Goal: Ask a question: Seek information or help from site administrators or community

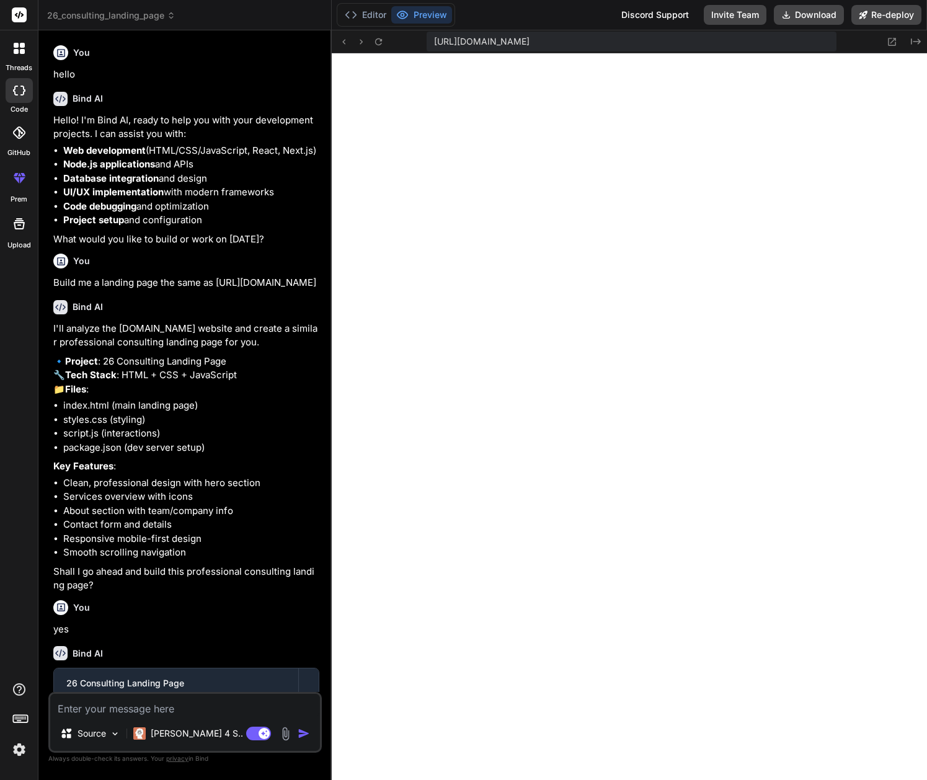
scroll to position [837, 0]
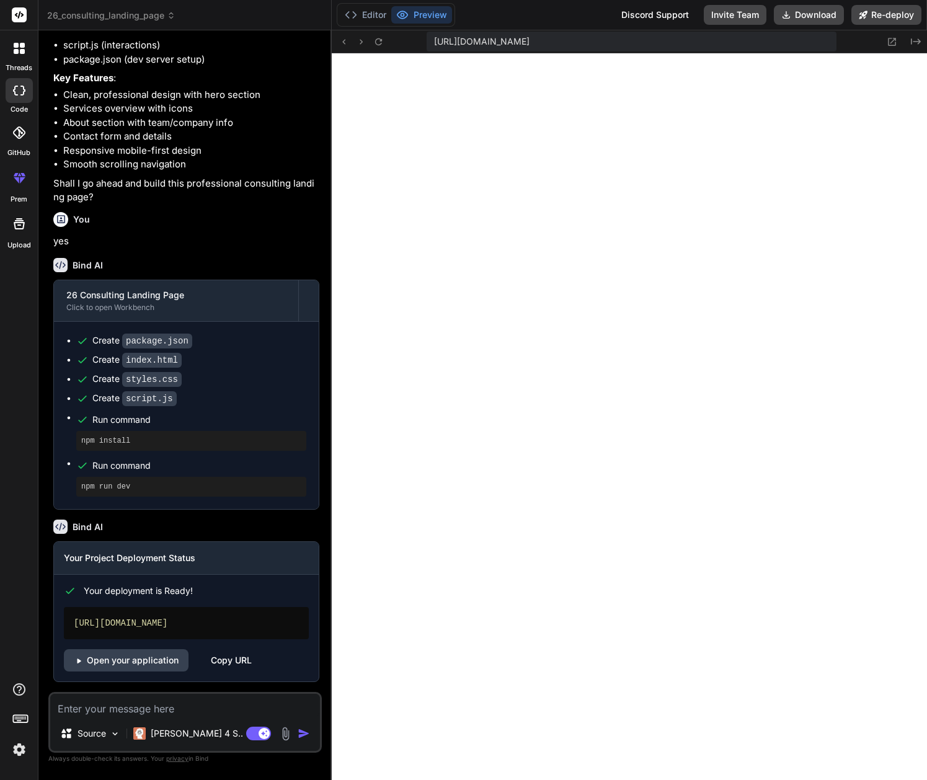
click at [20, 50] on icon at bounding box center [22, 51] width 5 height 5
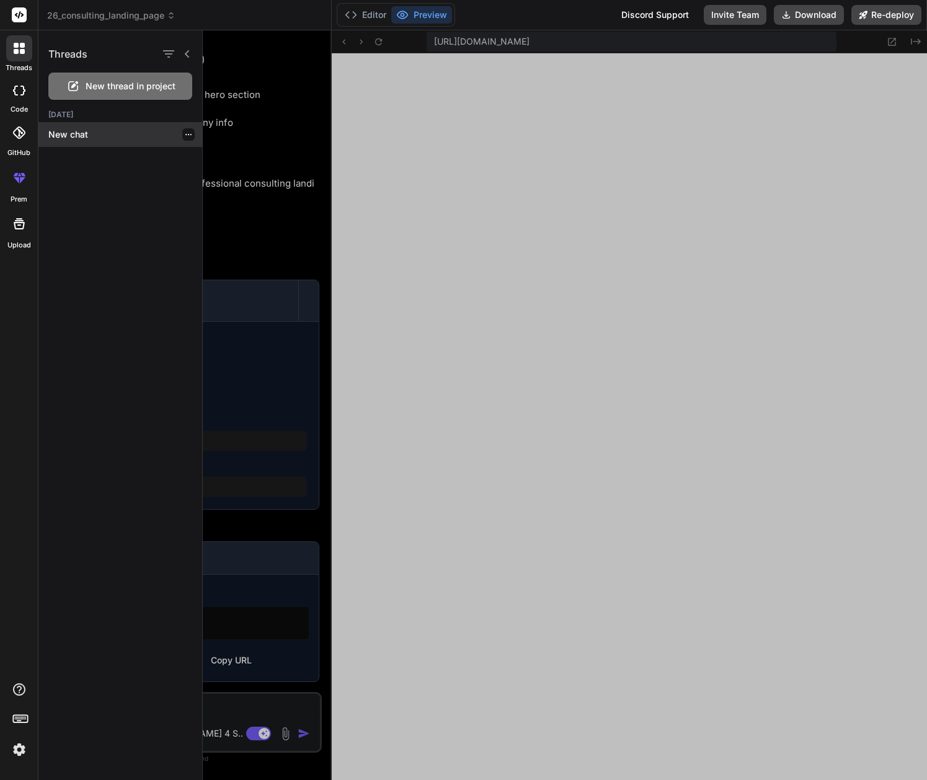
click at [85, 134] on p "New chat" at bounding box center [125, 134] width 154 height 12
type textarea "x"
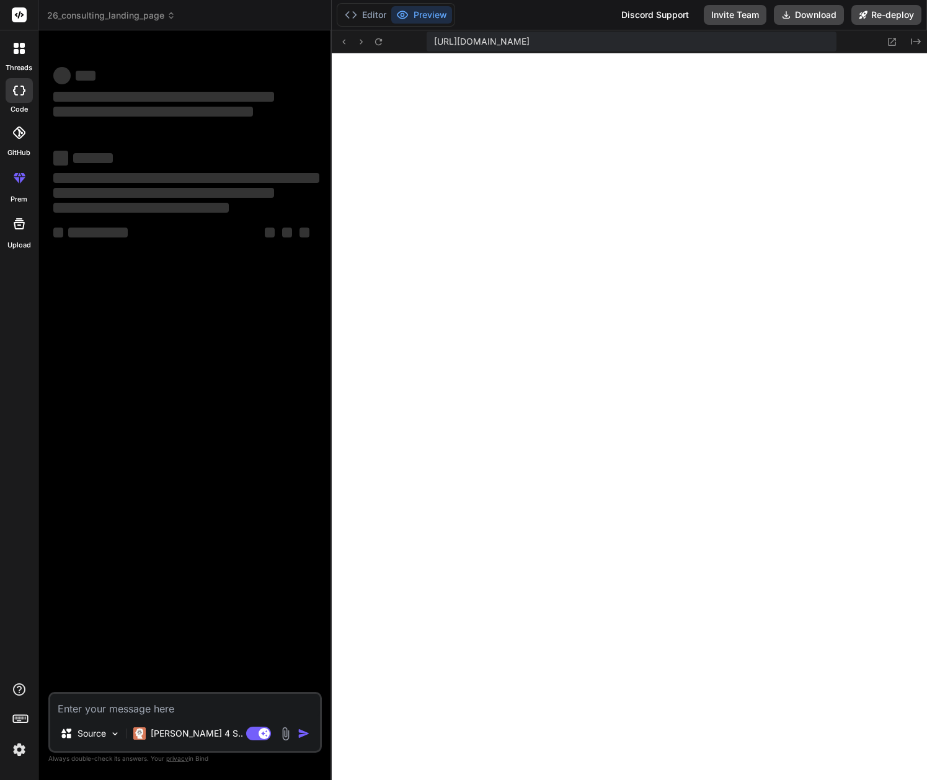
click at [98, 705] on textarea at bounding box center [185, 705] width 270 height 22
type textarea "I"
type textarea "x"
type textarea "I"
type textarea "x"
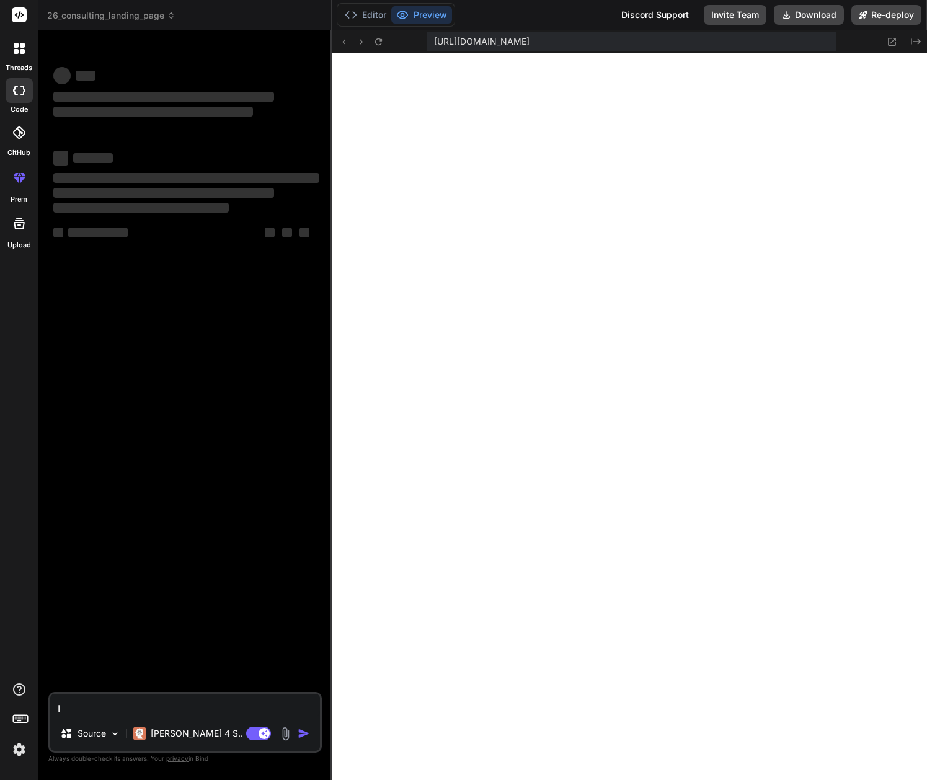
type textarea "I w"
type textarea "x"
type textarea "I wa"
type textarea "x"
type textarea "I wan"
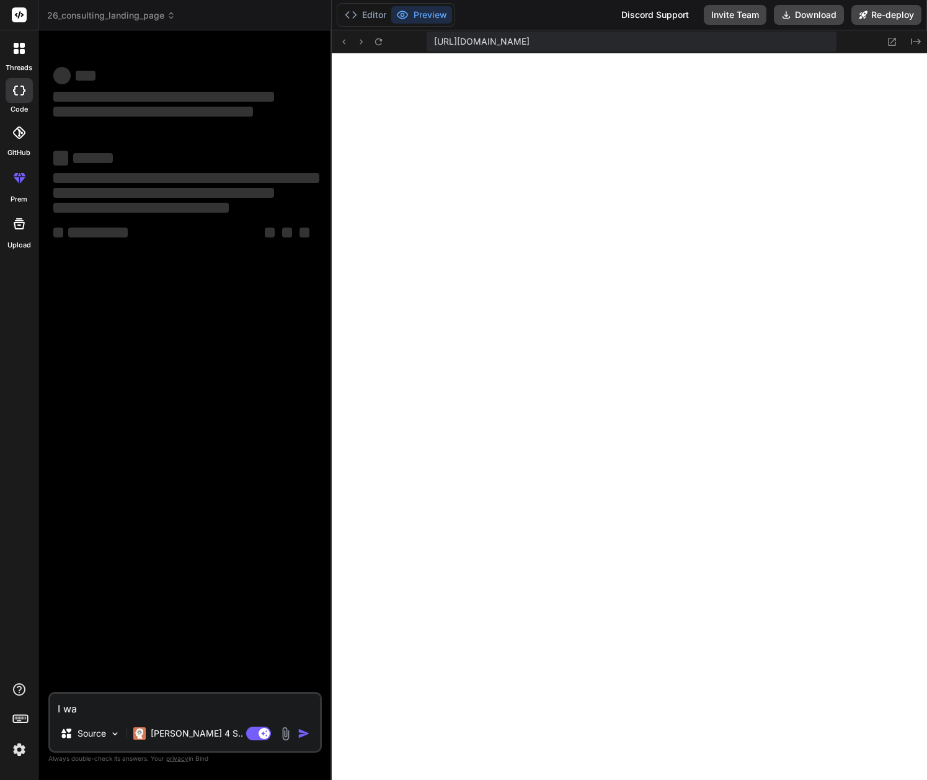
type textarea "x"
type textarea "I want"
type textarea "x"
type textarea "I want"
type textarea "x"
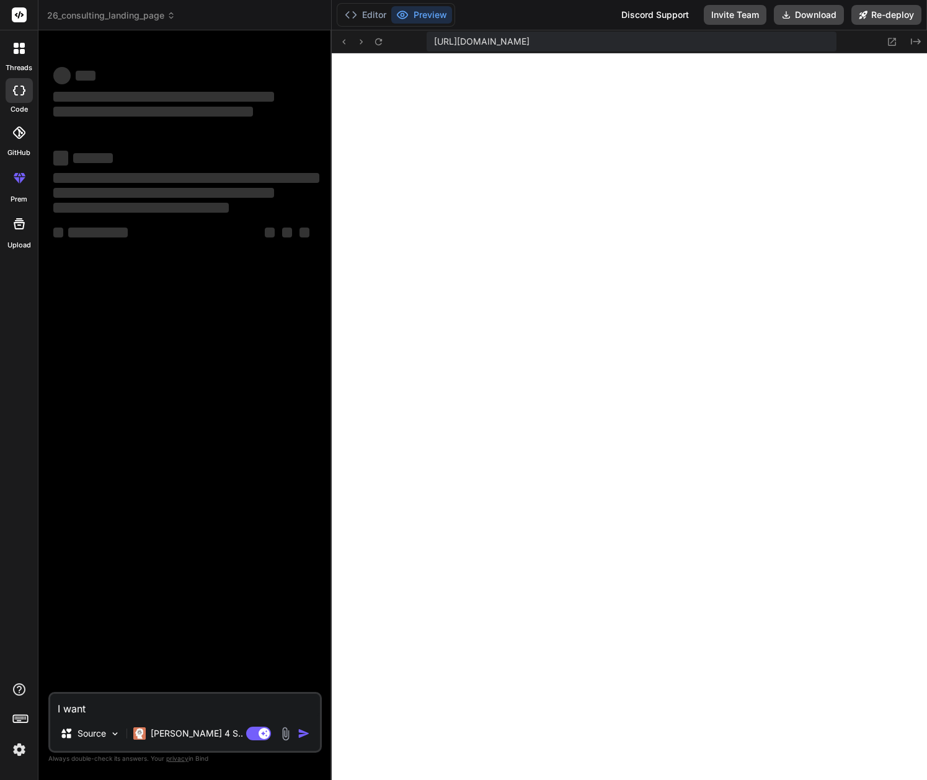
type textarea "I want t"
type textarea "x"
type textarea "I want to"
type textarea "x"
type textarea "I want to"
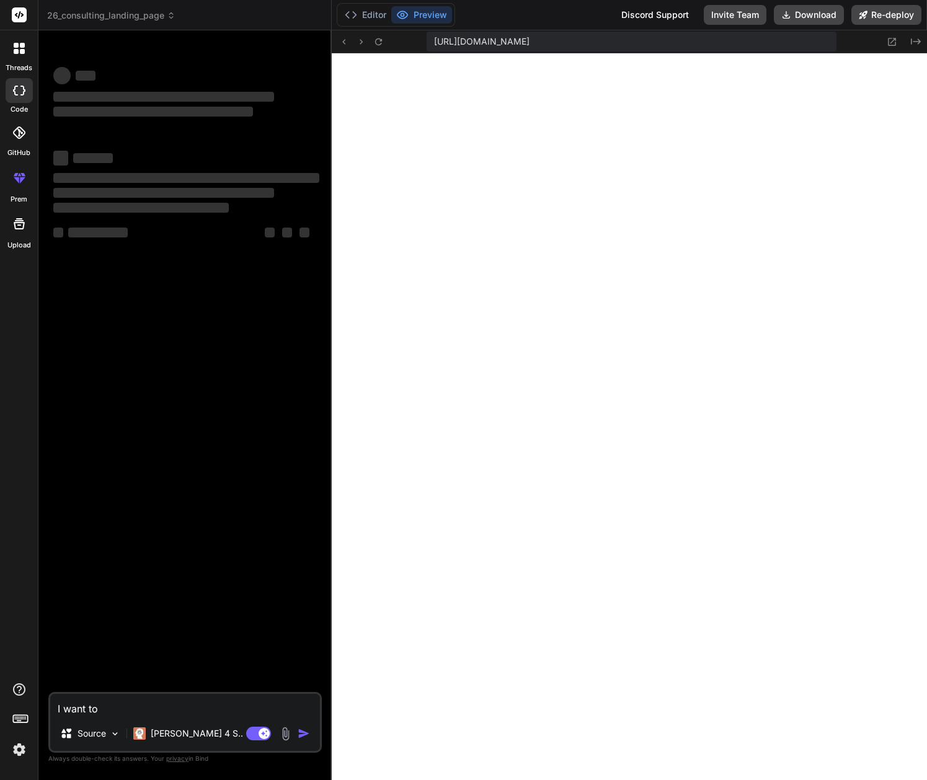
type textarea "x"
type textarea "I want to d"
type textarea "x"
type textarea "I want to de"
type textarea "x"
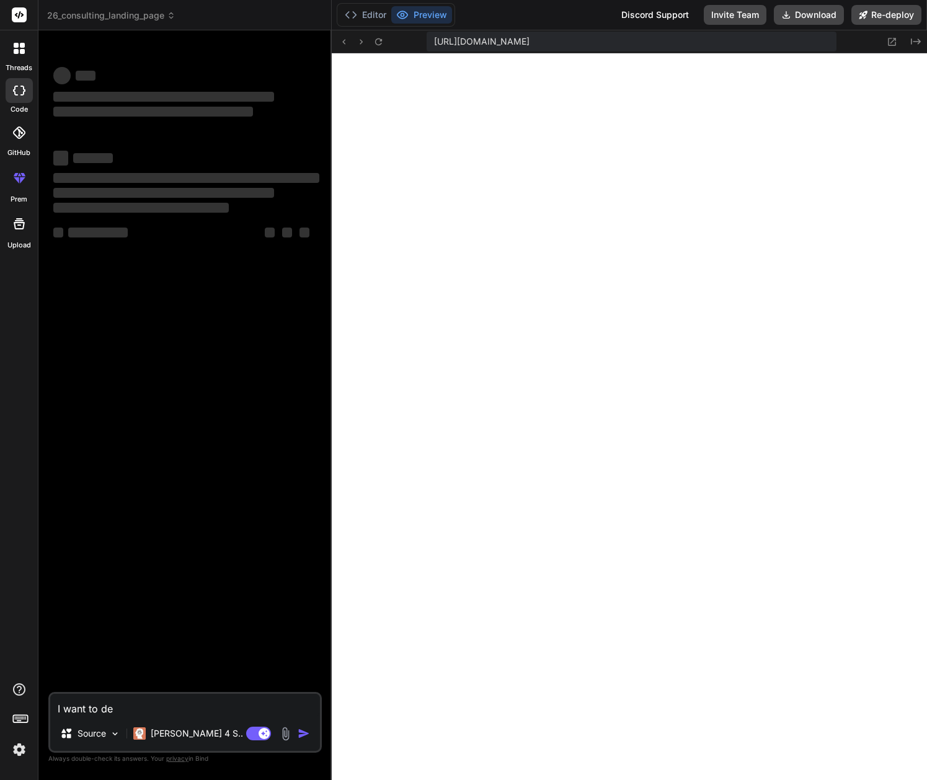
type textarea "I want to dev"
type textarea "x"
type textarea "I want to deve"
type textarea "x"
type textarea "I want to devel"
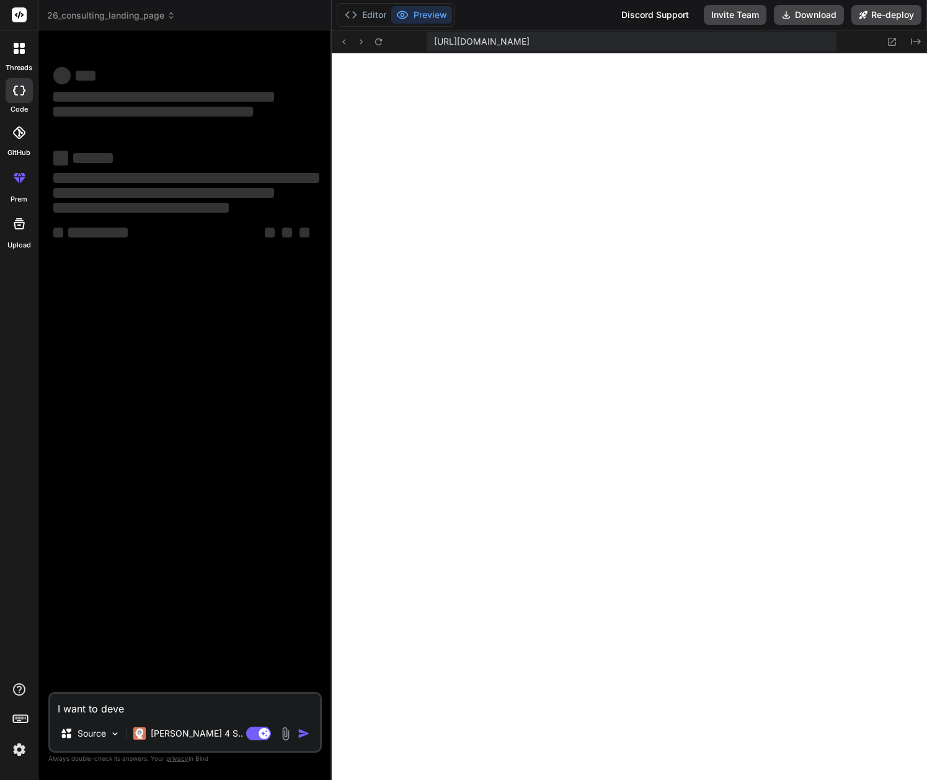
type textarea "x"
type textarea "I want to develo"
type textarea "x"
type textarea "I want to develop"
type textarea "x"
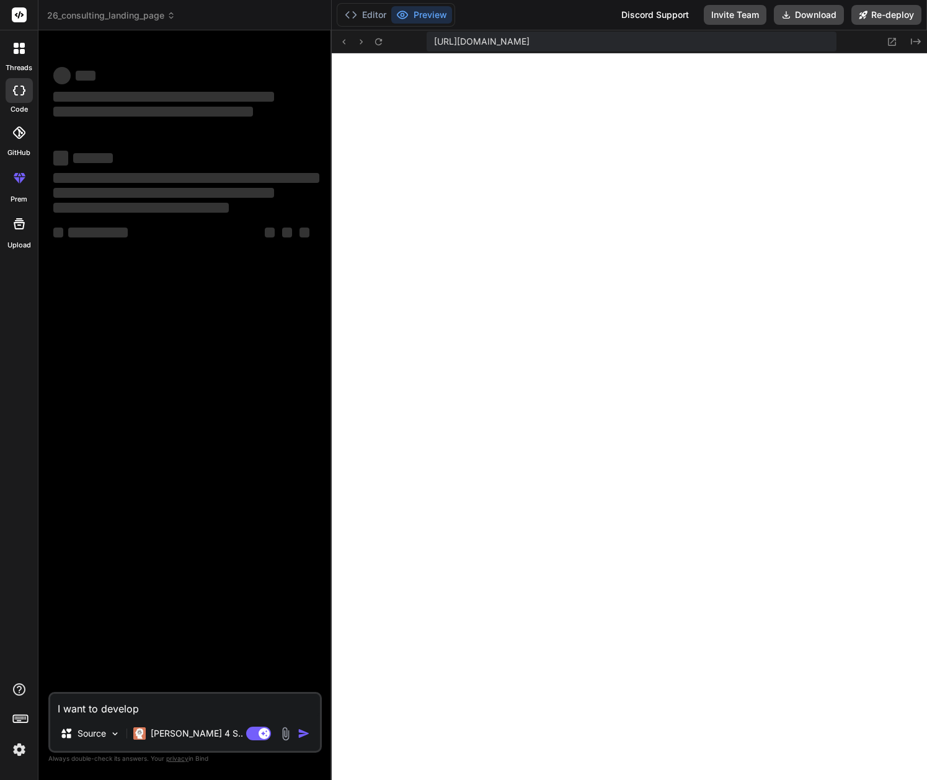
type textarea "I want to develop"
type textarea "x"
type textarea "I want to develop a"
type textarea "x"
type textarea "I want to develop a"
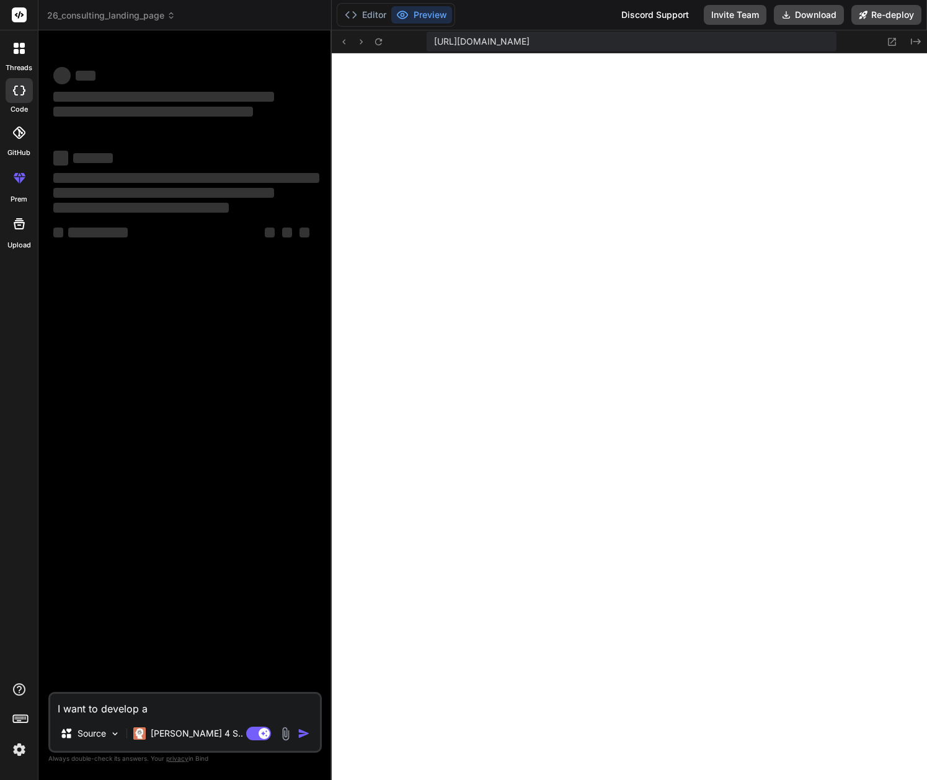
type textarea "x"
type textarea "I want to develop a l"
type textarea "x"
type textarea "I want to develop a la"
type textarea "x"
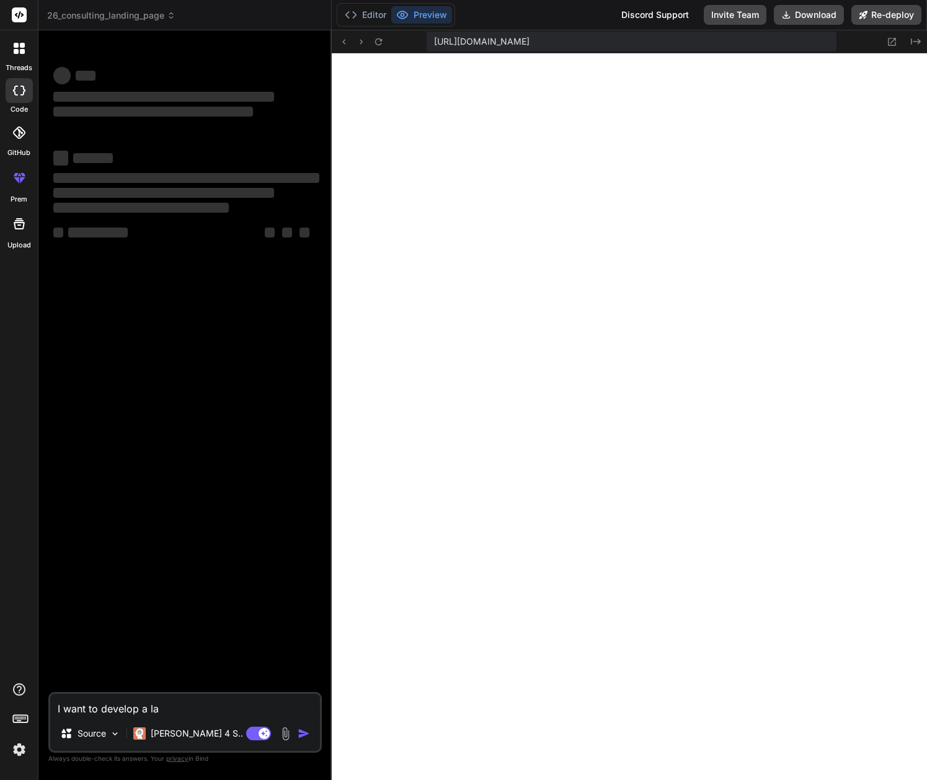
type textarea "I want to develop a lan"
type textarea "x"
type textarea "I want to develop a land"
type textarea "x"
type textarea "I want to develop a [PERSON_NAME]"
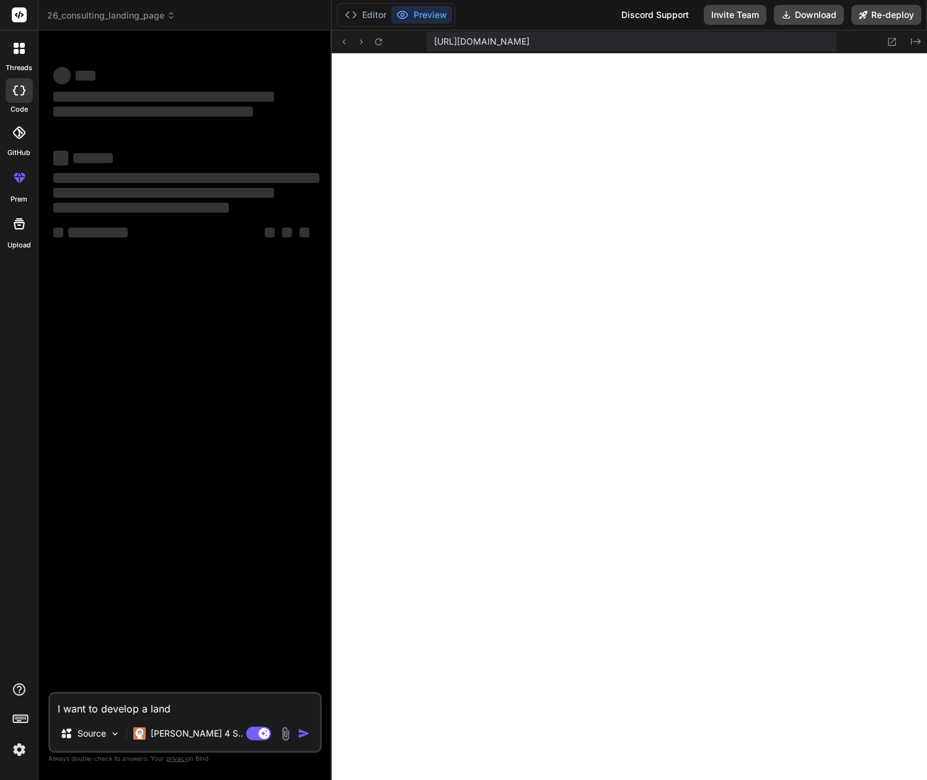
type textarea "x"
type textarea "I want to develop a [PERSON_NAME]"
type textarea "x"
type textarea "I want to develop a landing"
type textarea "x"
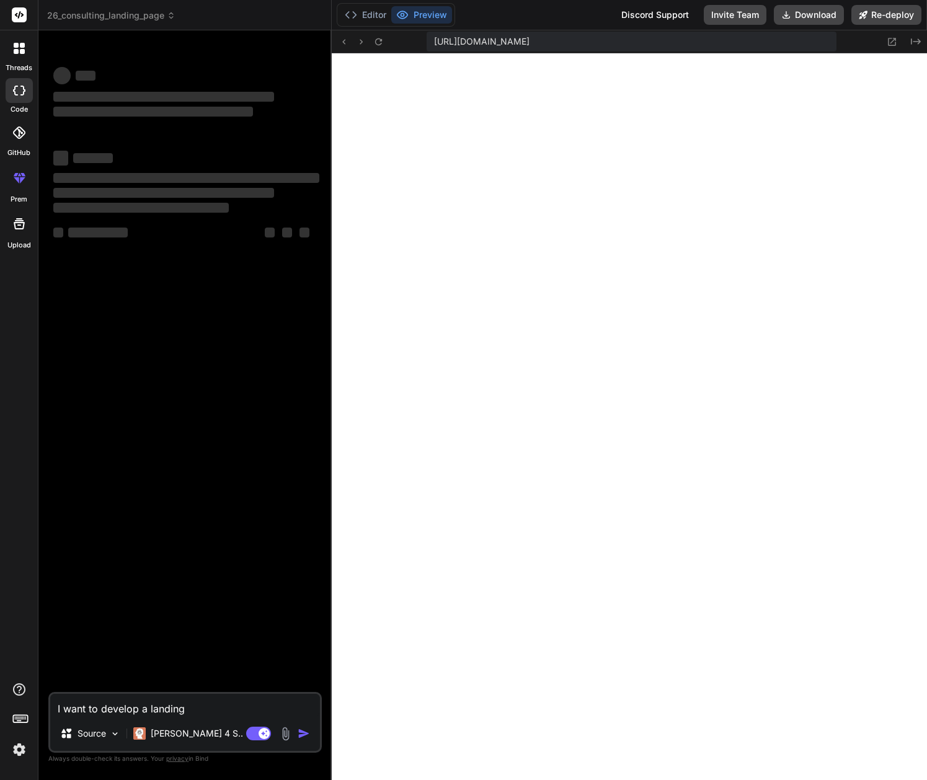
type textarea "I want to develop a landing"
type textarea "x"
type textarea "I want to develop a landing p"
type textarea "x"
type textarea "I want to develop a landing pa"
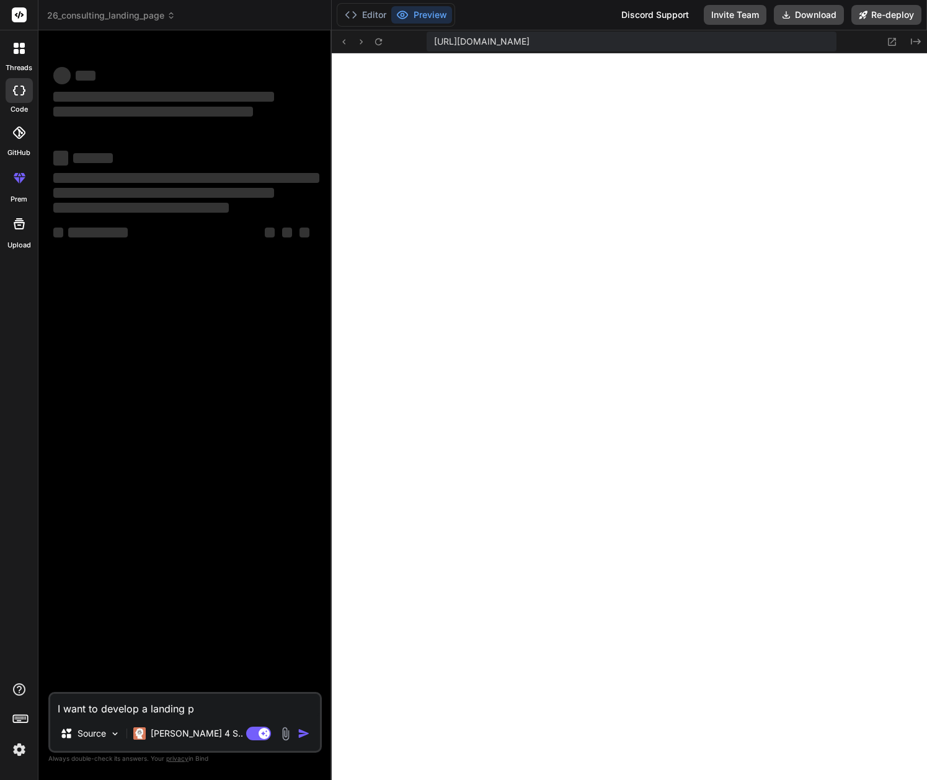
type textarea "x"
type textarea "I want to develop a landing pag"
type textarea "x"
type textarea "I want to develop a landing page"
type textarea "x"
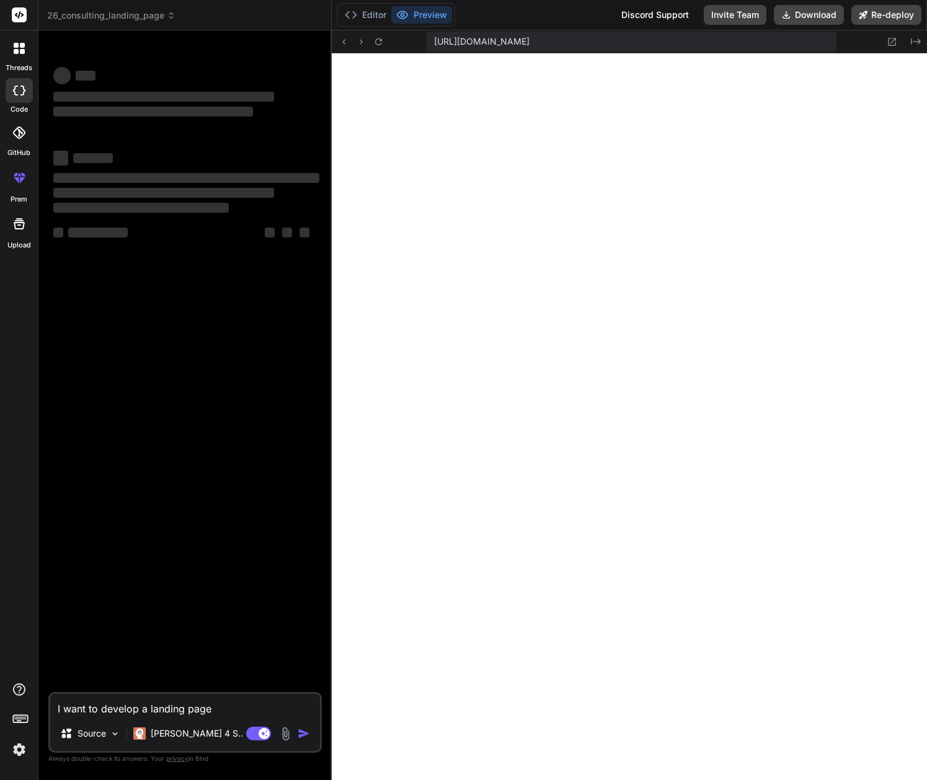
type textarea "I want to develop a landing page"
type textarea "x"
type textarea "I want to develop a landing page f"
type textarea "x"
type textarea "I want to develop a landing page fo"
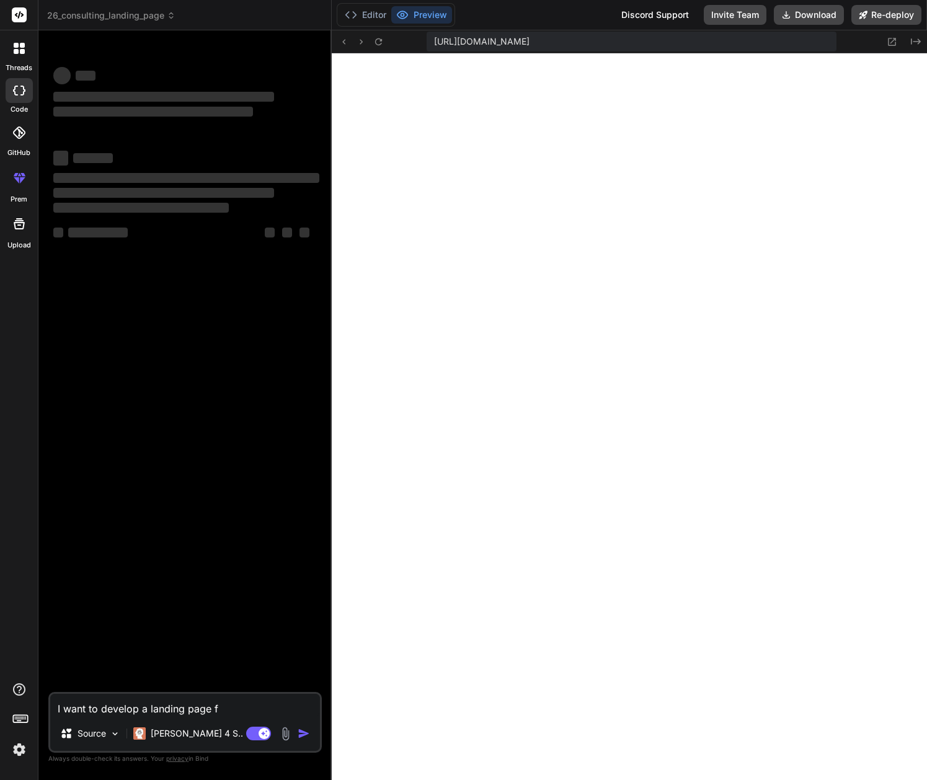
type textarea "x"
type textarea "I want to develop a landing page for"
type textarea "x"
type textarea "I want to develop a landing page for"
type textarea "x"
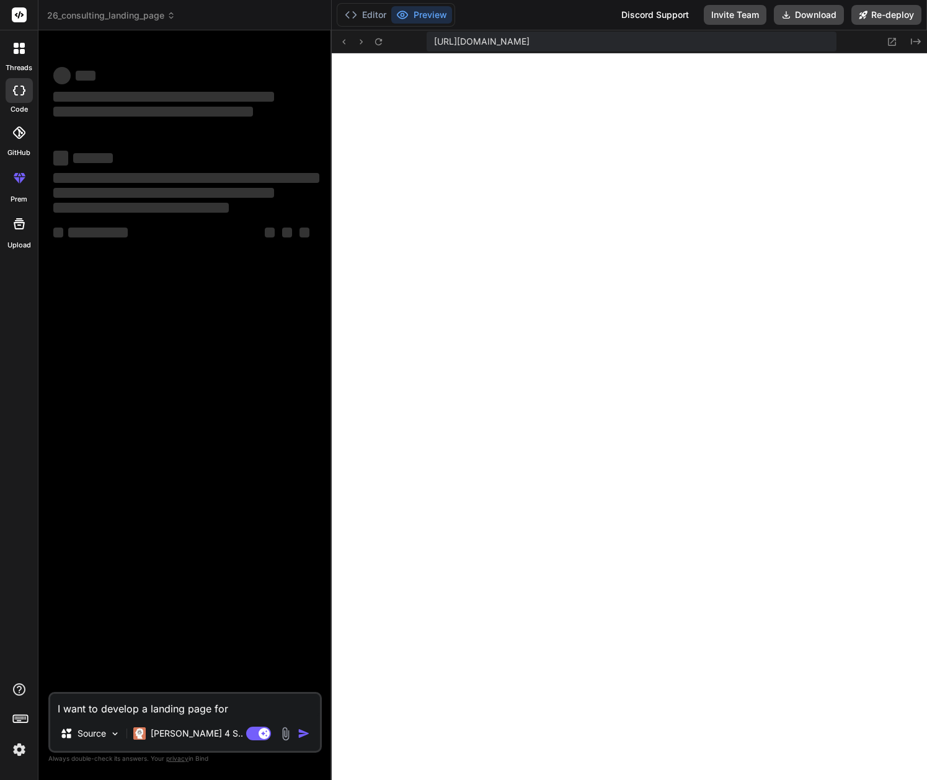
type textarea "I want to develop a landing page for f"
type textarea "x"
type textarea "I want to develop a landing page for fi"
type textarea "x"
type textarea "I want to develop a landing page for fit"
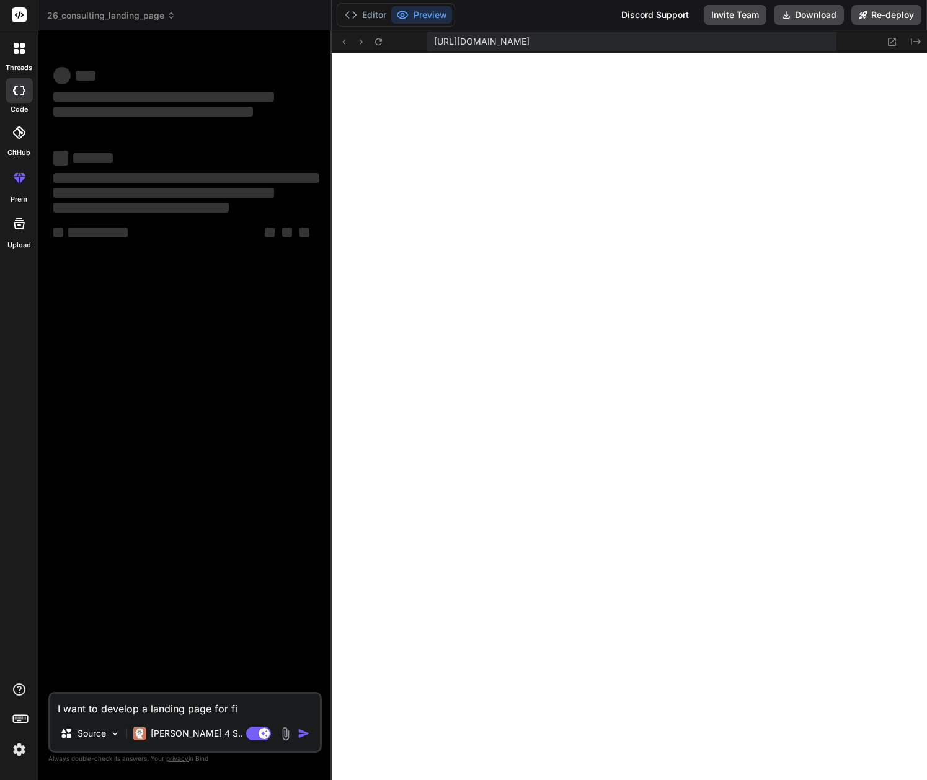
type textarea "x"
type textarea "I want to develop a landing page for fitn"
type textarea "x"
type textarea "I want to develop a landing page for fitne"
type textarea "x"
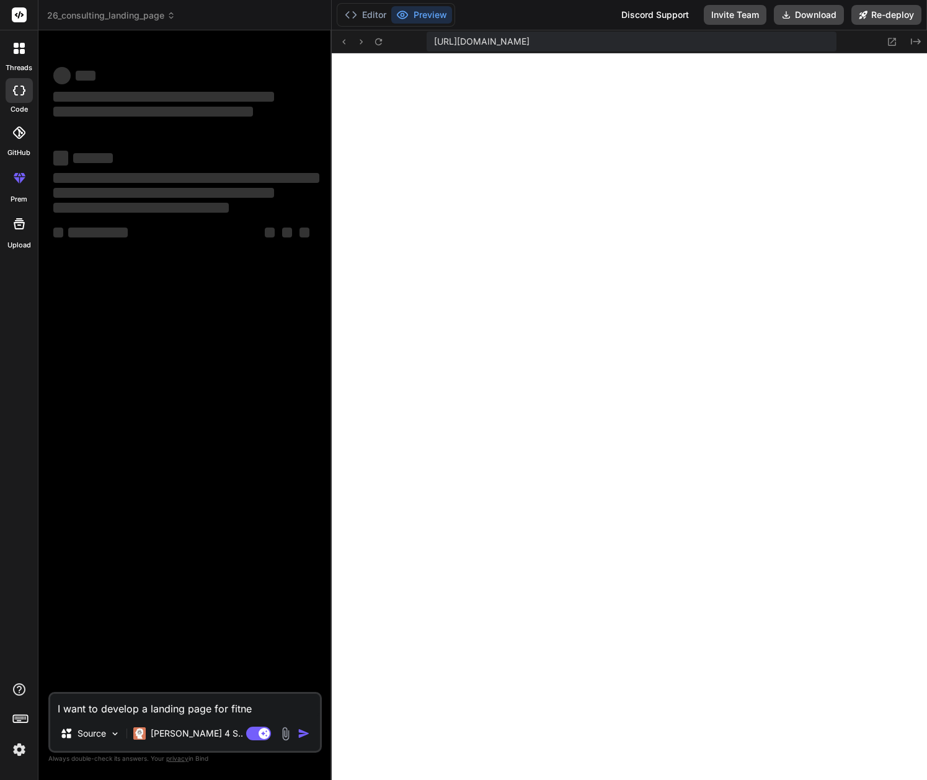
type textarea "I want to develop a landing page for fitnes"
type textarea "x"
type textarea "I want to develop a landing page for fitness"
type textarea "x"
type textarea "I want to develop a landing page for fitness"
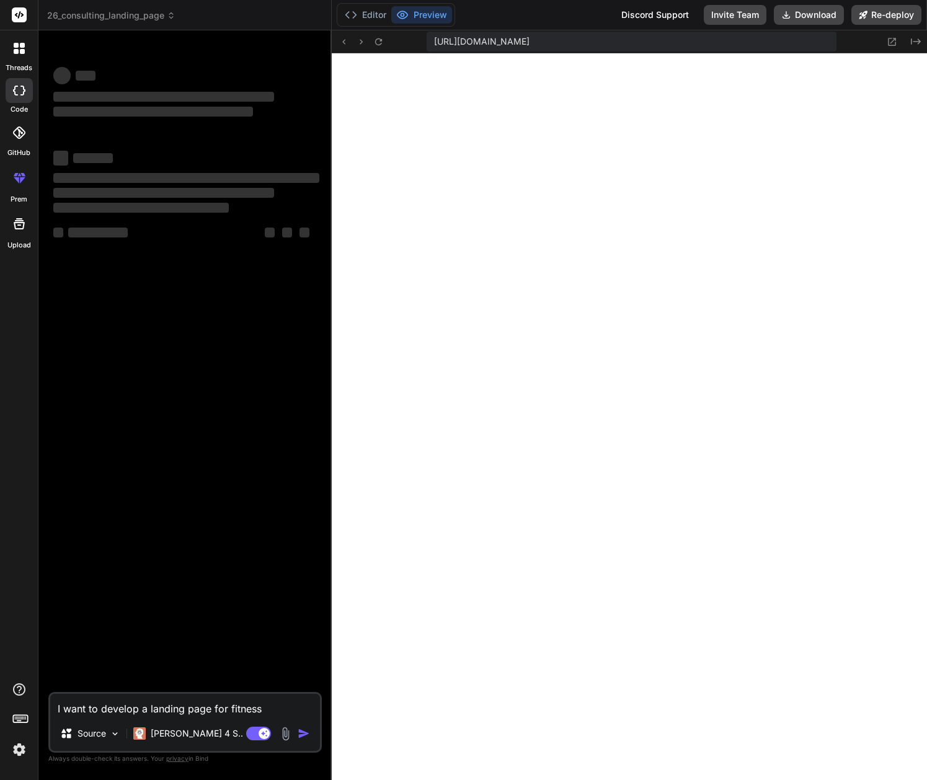
type textarea "x"
type textarea "I want to develop a landing page for fitness t"
type textarea "x"
type textarea "I want to develop a landing page for fitness tr"
type textarea "x"
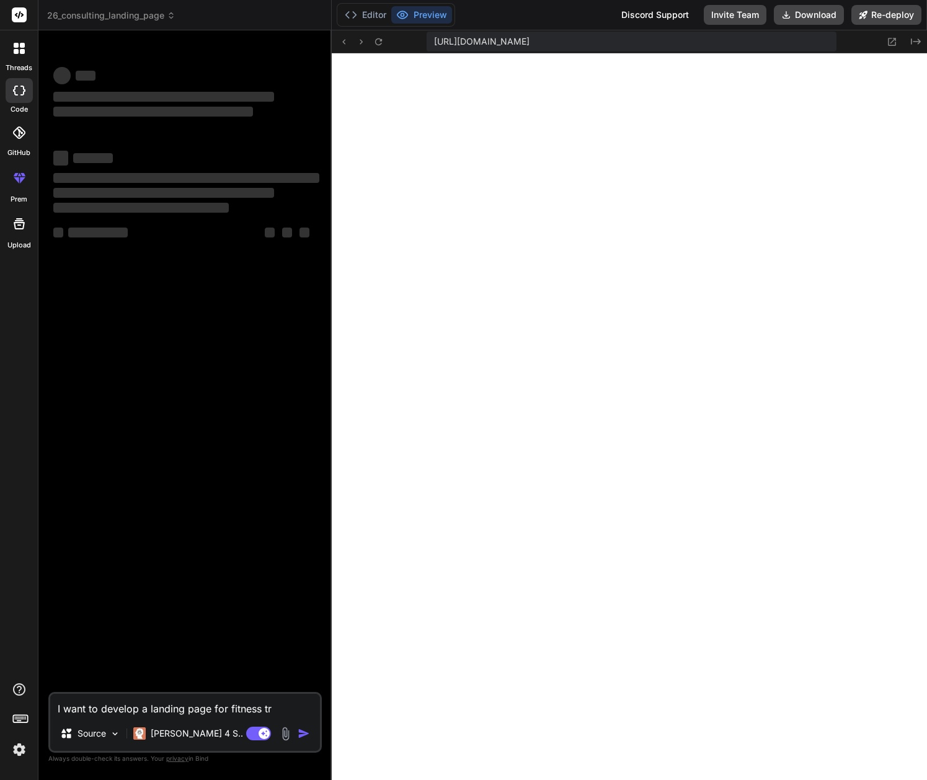
type textarea "I want to develop a landing page for fitness tra"
type textarea "x"
type textarea "I want to develop a landing page for fitness [PERSON_NAME]"
type textarea "x"
type textarea "I want to develop a landing page for fitness tra"
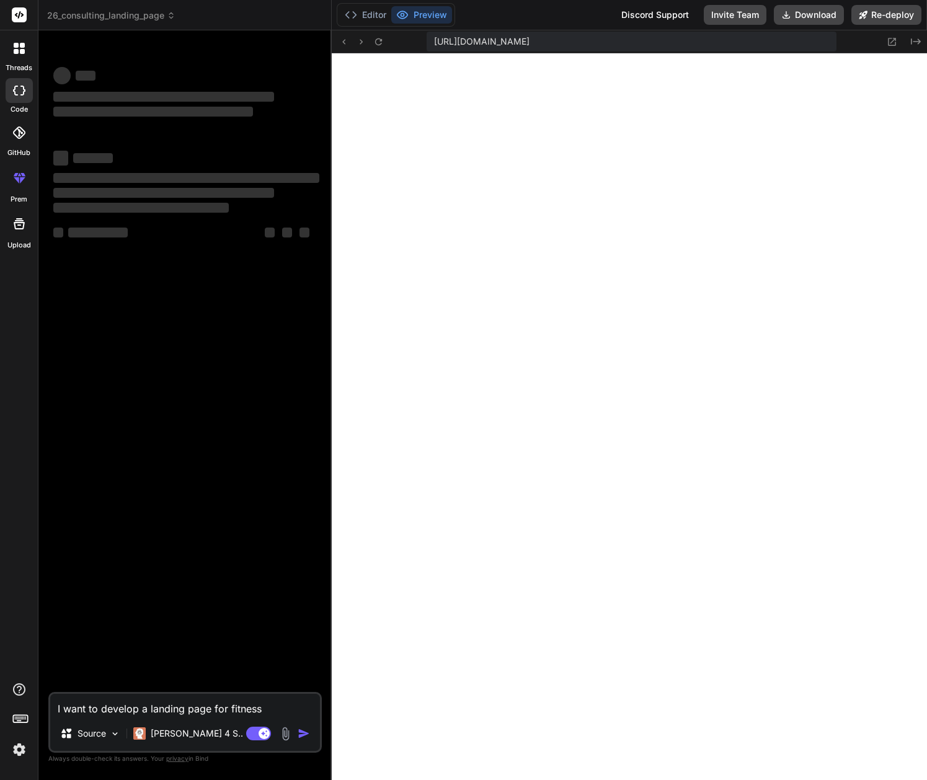
type textarea "x"
type textarea "I want to develop a landing page for fitness trai"
type textarea "x"
type textarea "I want to develop a landing page for fitness train"
type textarea "x"
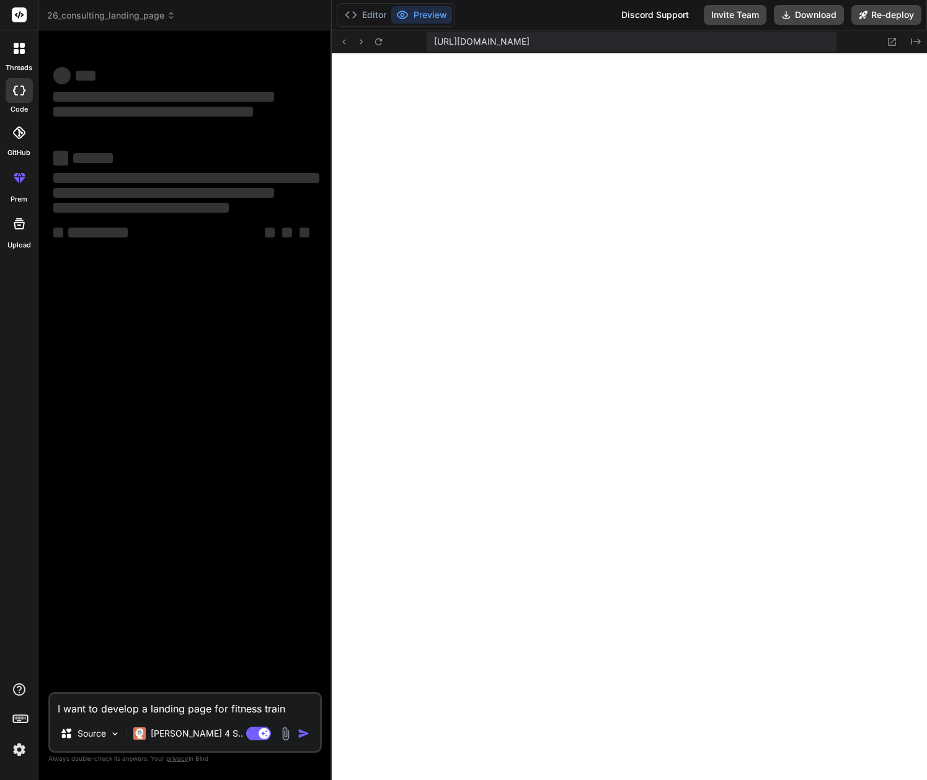
type textarea "I want to develop a landing page for fitness traine"
type textarea "x"
type textarea "I want to develop a landing page for fitness trainer"
type textarea "x"
type textarea "I want to develop a landing page for fitness trainers"
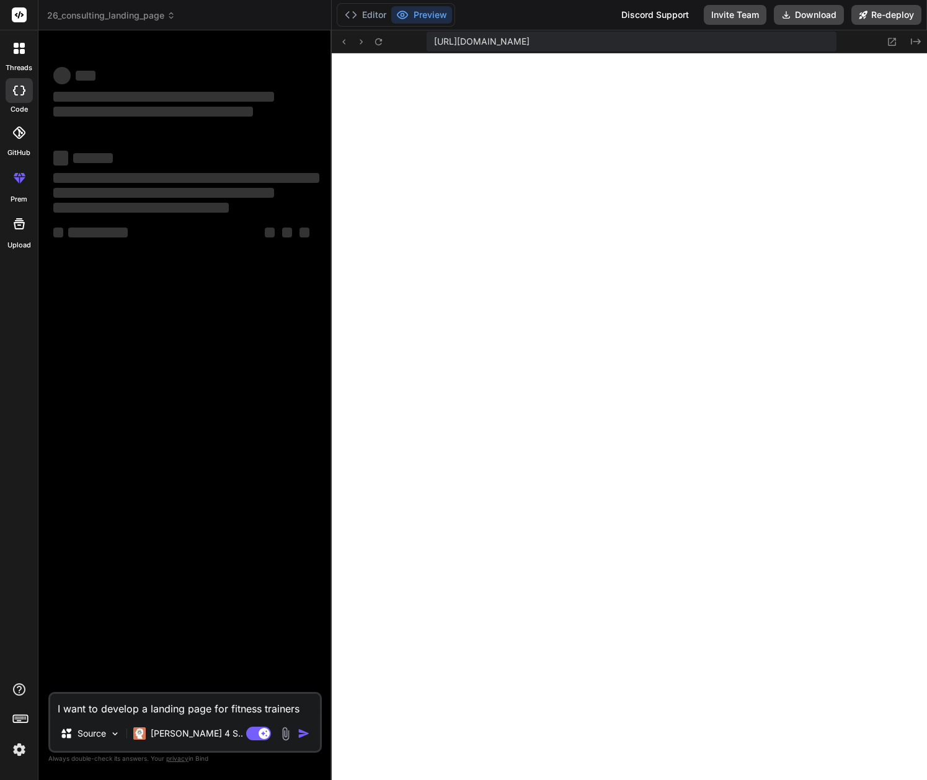
type textarea "x"
type textarea "I want to develop a landing page for fitness trainers"
type textarea "x"
type textarea "I want to develop a landing page for fitness trainers a"
type textarea "x"
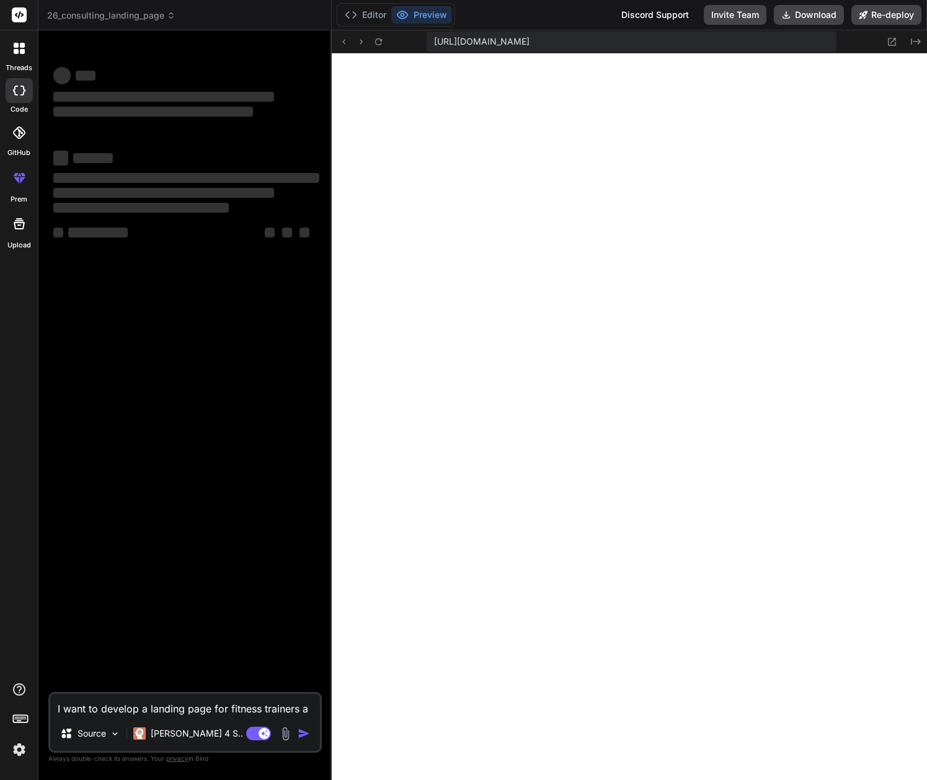
type textarea "I want to develop a landing page for fitness trainers an"
type textarea "x"
type textarea "I want to develop a landing page for fitness trainers and"
type textarea "x"
type textarea "I want to develop a landing page for fitness trainers and"
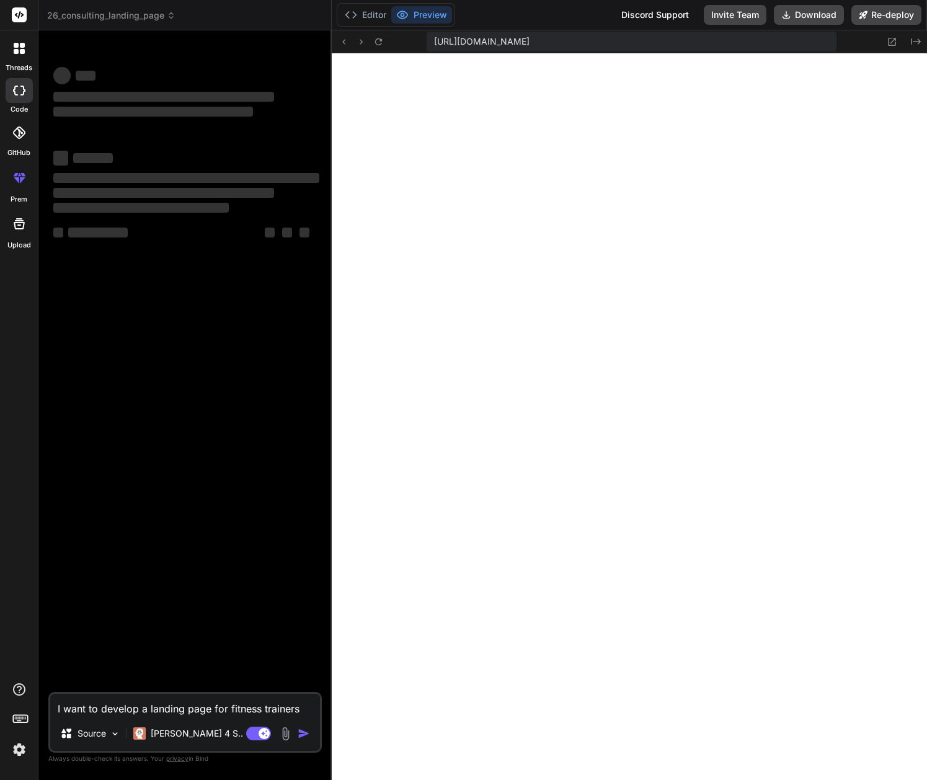
type textarea "x"
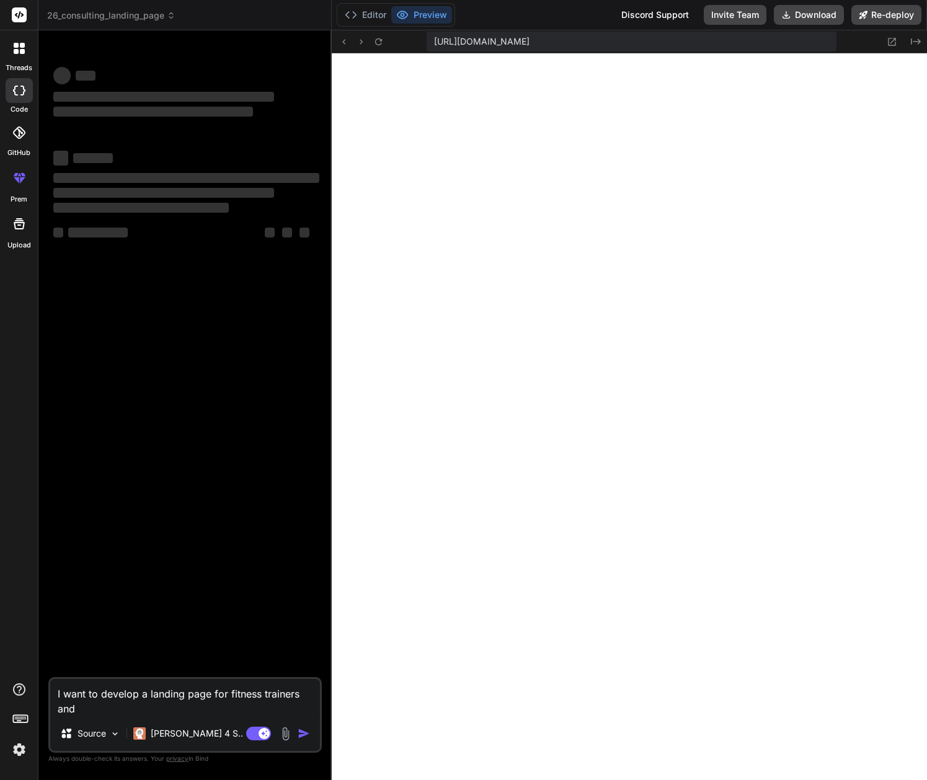
type textarea "I want to develop a landing page for fitness trainers and p"
type textarea "x"
type textarea "I want to develop a landing page for fitness trainers and pe"
type textarea "x"
type textarea "I want to develop a landing page for fitness trainers and per"
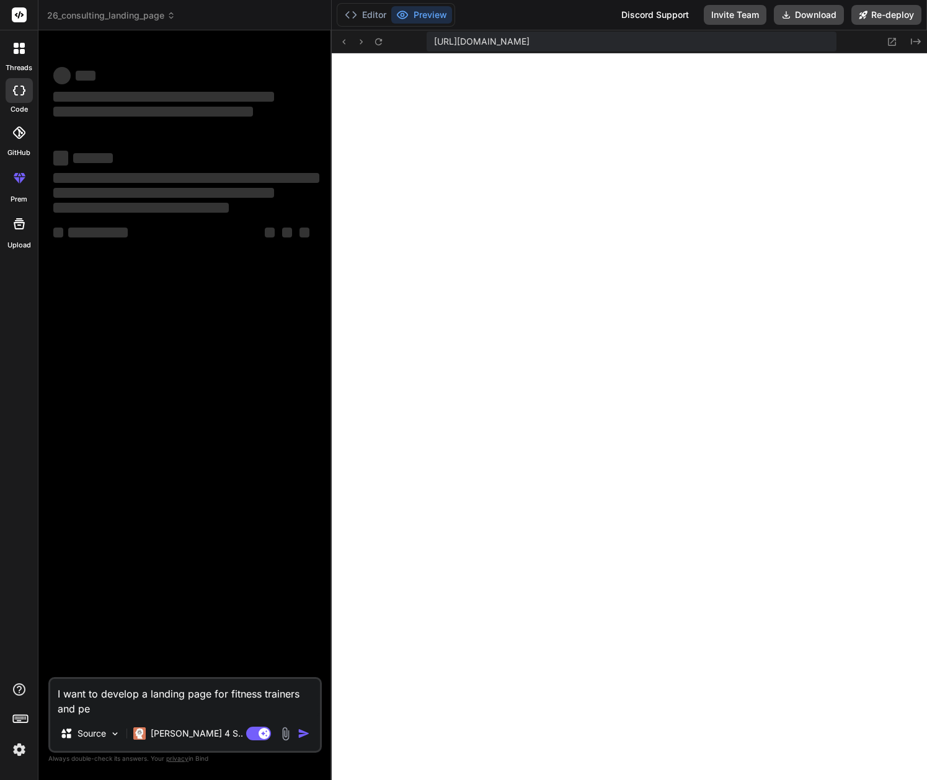
type textarea "x"
type textarea "I want to develop a landing page for fitness trainers and pers"
type textarea "x"
type textarea "I want to develop a landing page for fitness trainers and perso"
type textarea "x"
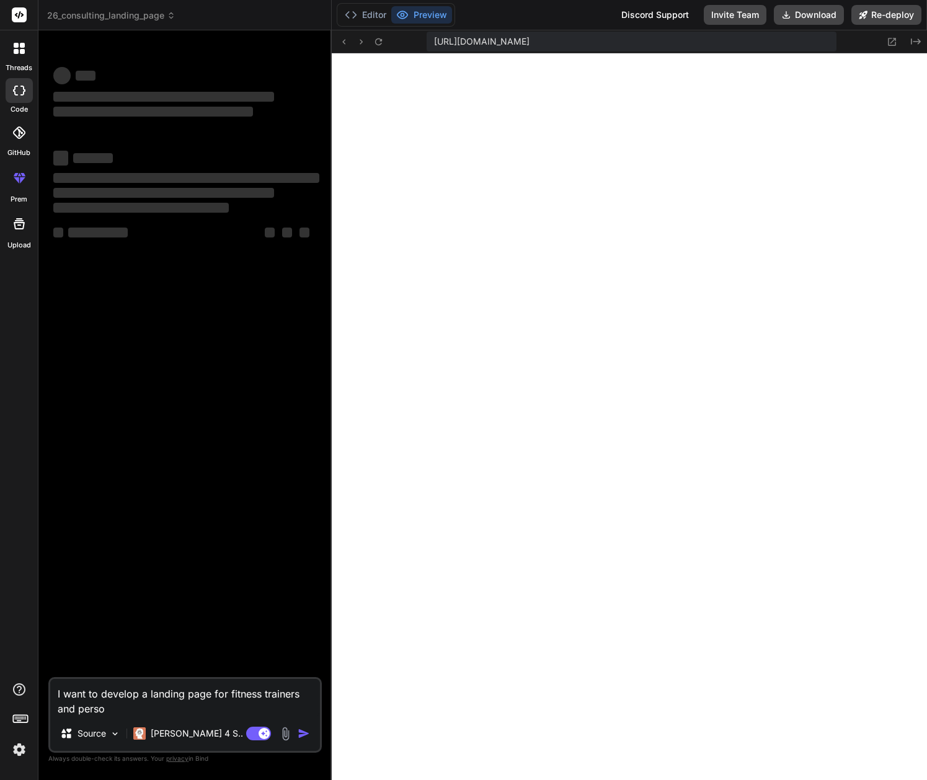
type textarea "I want to develop a landing page for fitness trainers and person"
type textarea "x"
type textarea "I want to develop a landing page for fitness trainers and persona"
type textarea "x"
type textarea "I want to develop a landing page for fitness trainers and personal"
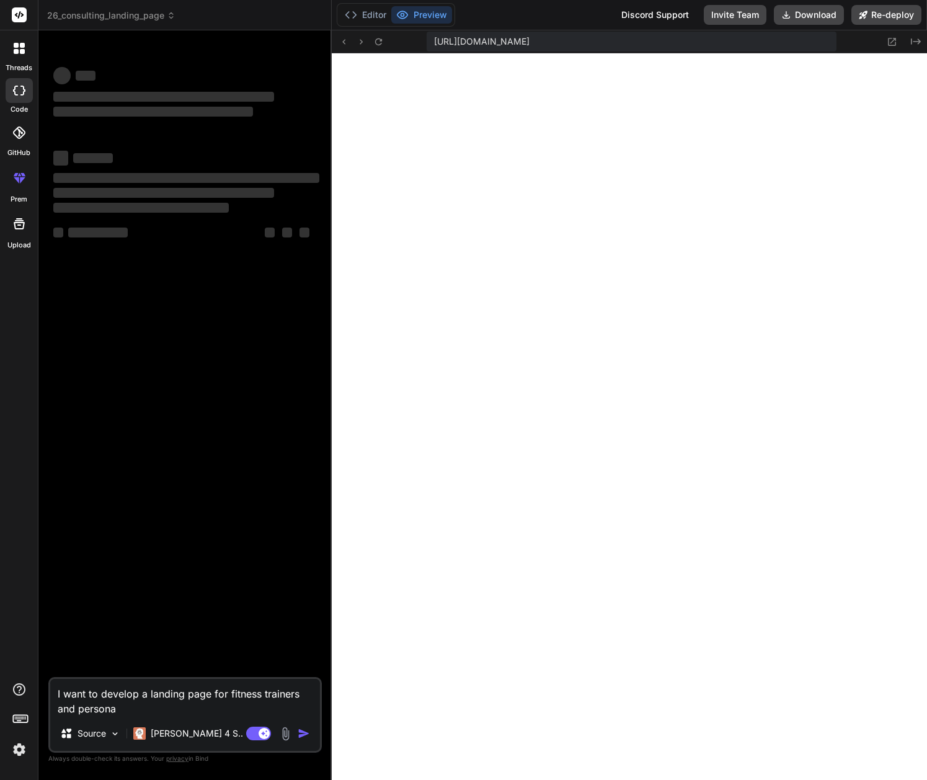
type textarea "x"
type textarea "I want to develop a landing page for fitness trainers and personal"
type textarea "x"
type textarea "I want to develop a landing page for fitness trainers and personal t"
type textarea "x"
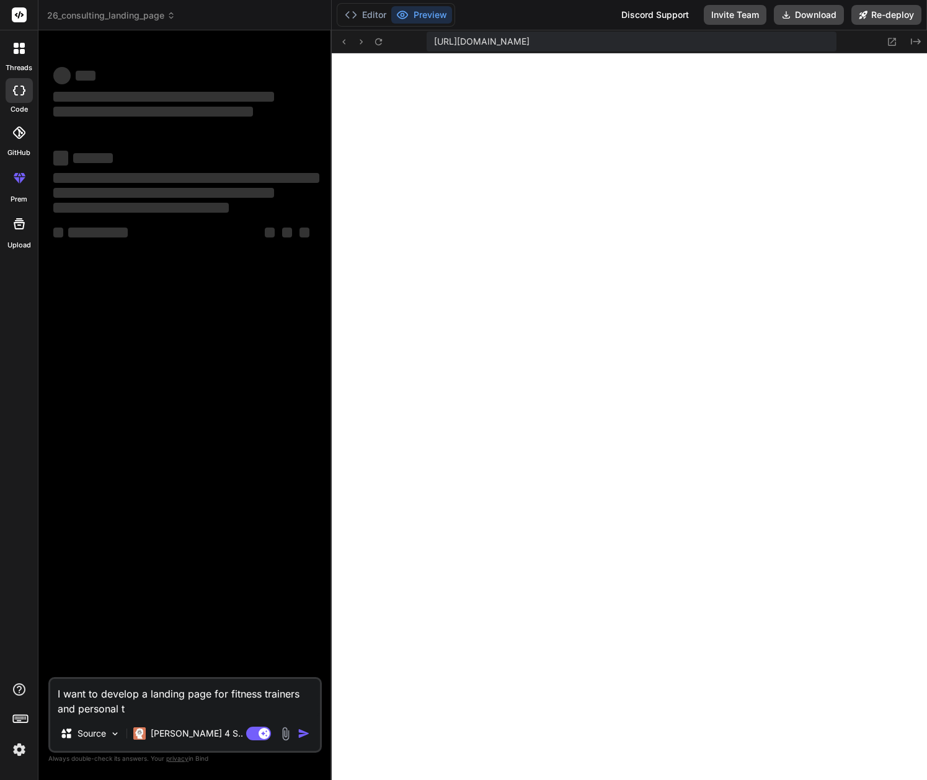
type textarea "I want to develop a landing page for fitness trainers and personal tr"
type textarea "x"
type textarea "I want to develop a landing page for fitness trainers and personal tra"
type textarea "x"
type textarea "I want to develop a landing page for fitness trainers and personal trai"
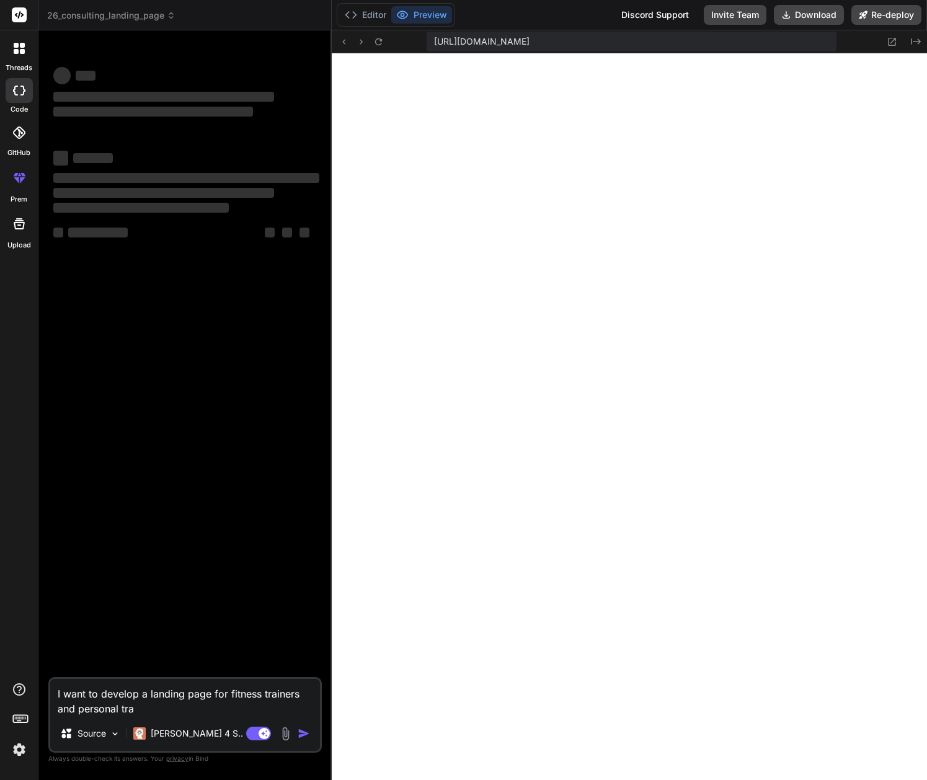
type textarea "x"
type textarea "I want to develop a landing page for fitness trainers and personal train"
type textarea "x"
type textarea "I want to develop a landing page for fitness trainers and personal traine"
type textarea "x"
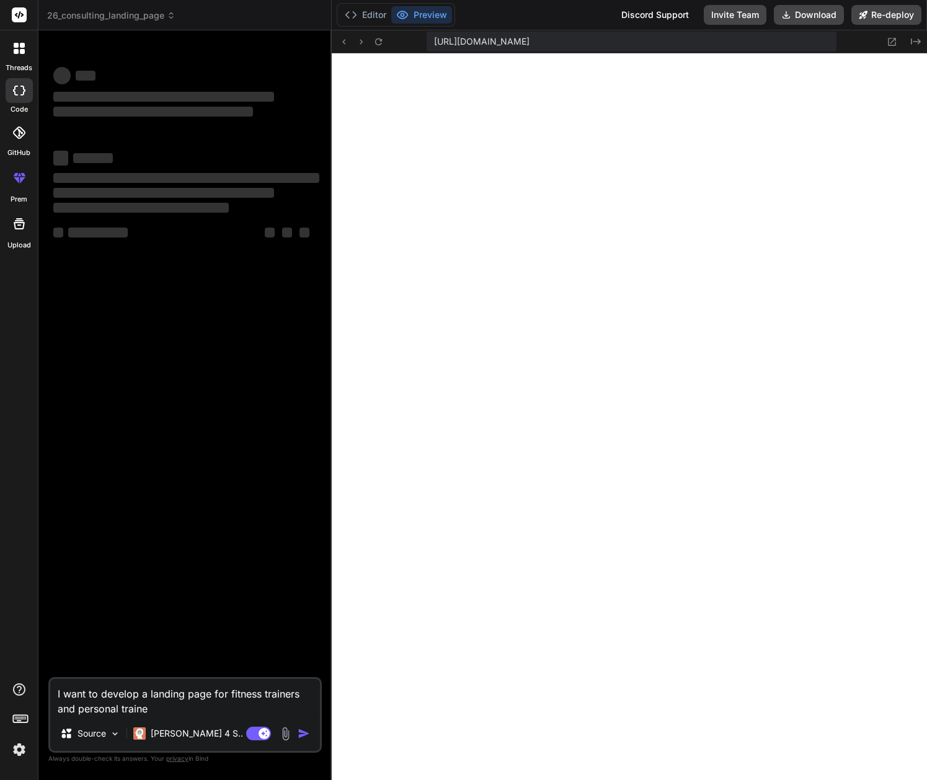
type textarea "I want to develop a landing page for fitness trainers and personal trainer"
type textarea "x"
type textarea "I want to develop a landing page for fitness trainers and personal trainers"
type textarea "x"
type textarea "I want to develop a landing page for fitness trainers and personal trainers"
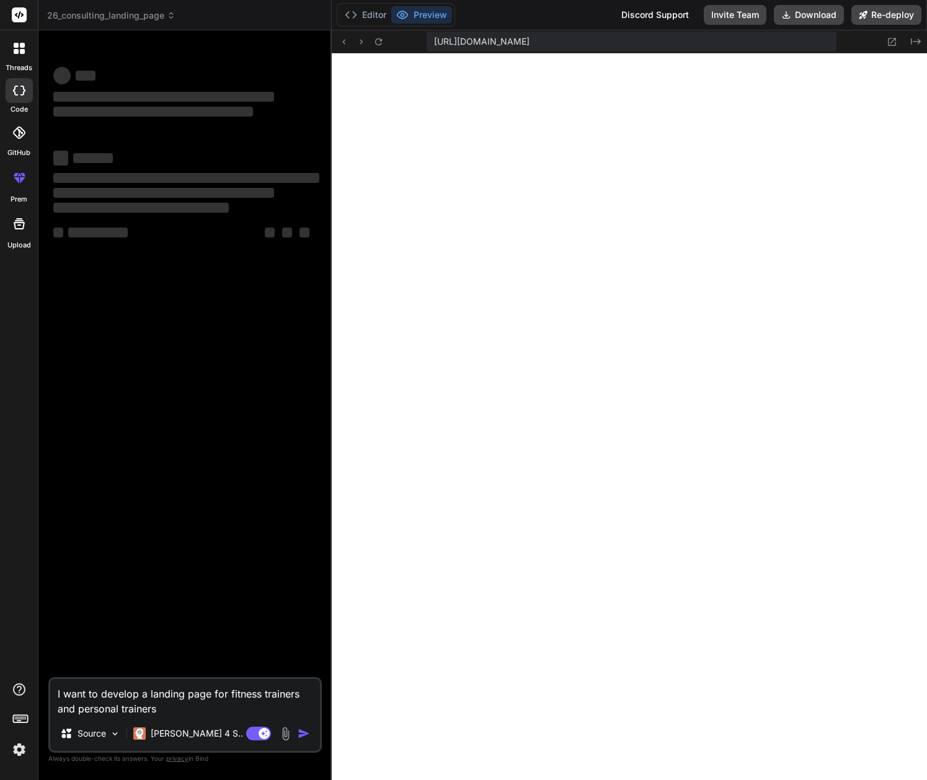
type textarea "x"
type textarea "I want to develop a landing page for fitness trainers and personal trainers w"
type textarea "x"
type textarea "I want to develop a landing page for fitness trainers and personal trainers wh"
type textarea "x"
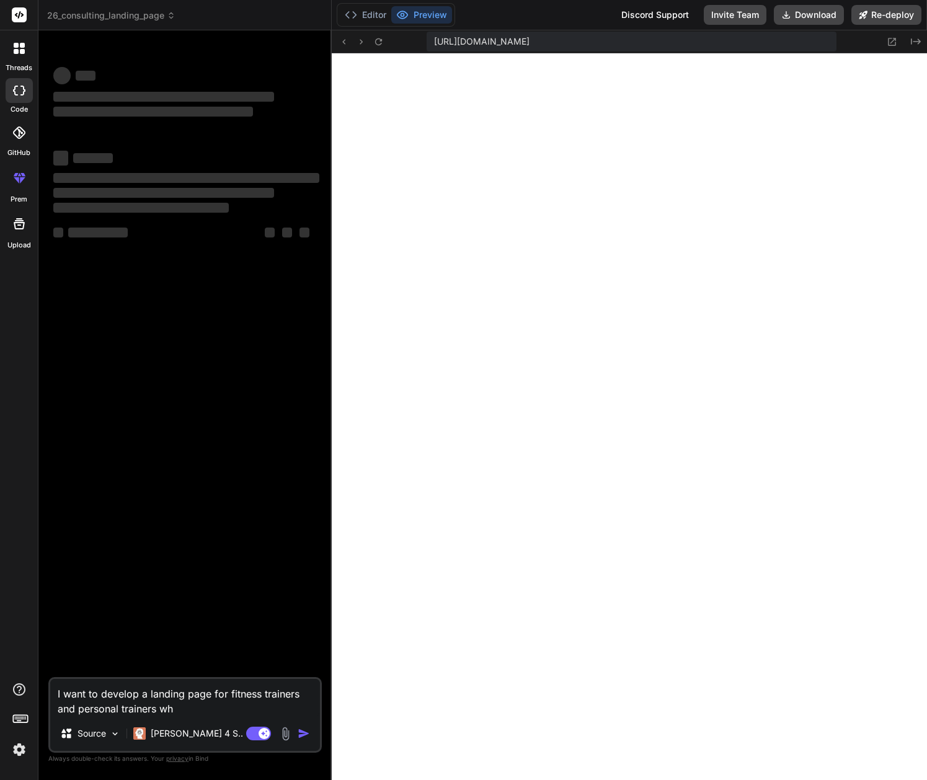
type textarea "I want to develop a landing page for fitness trainers and personal trainers who"
type textarea "x"
type textarea "I want to develop a landing page for fitness trainers and personal trainers who"
type textarea "x"
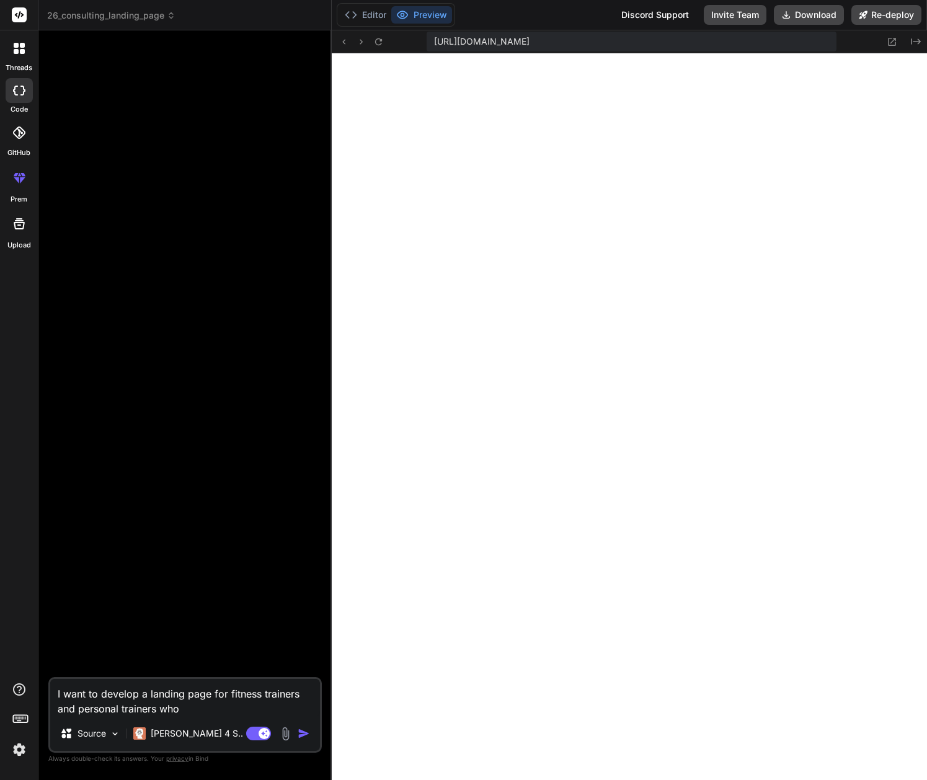
type textarea "I want to develop a landing page for fitness trainers and personal trainers who…"
type textarea "x"
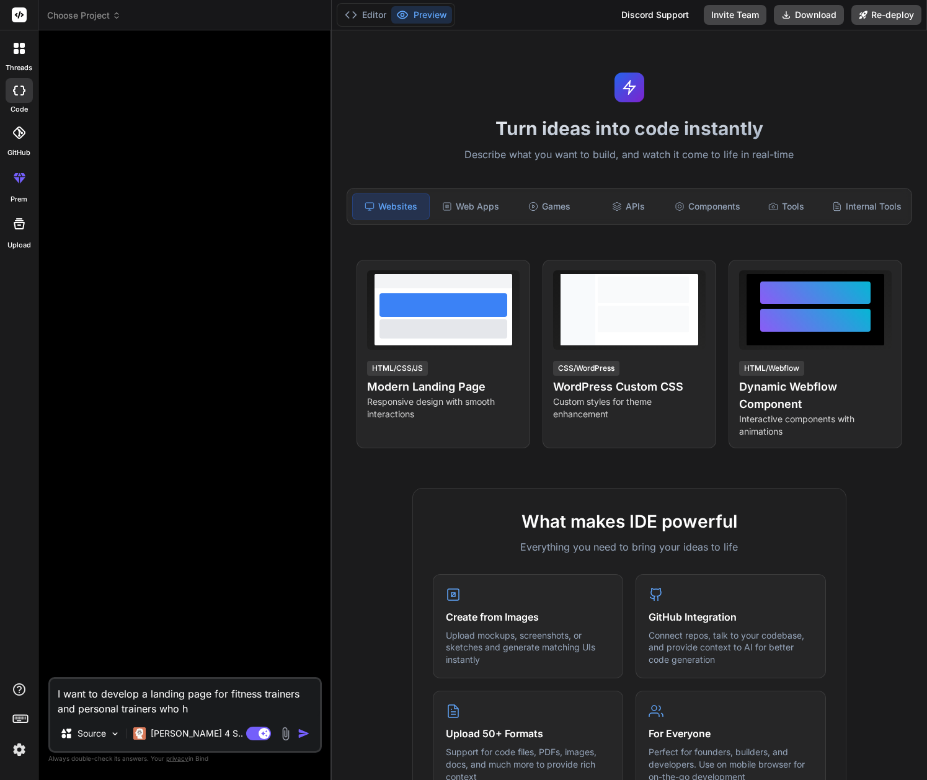
scroll to position [896, 0]
type textarea "I want to develop a landing page for fitness trainers and personal trainers who…"
type textarea "x"
type textarea "I want to develop a landing page for fitness trainers and personal trainers who…"
type textarea "x"
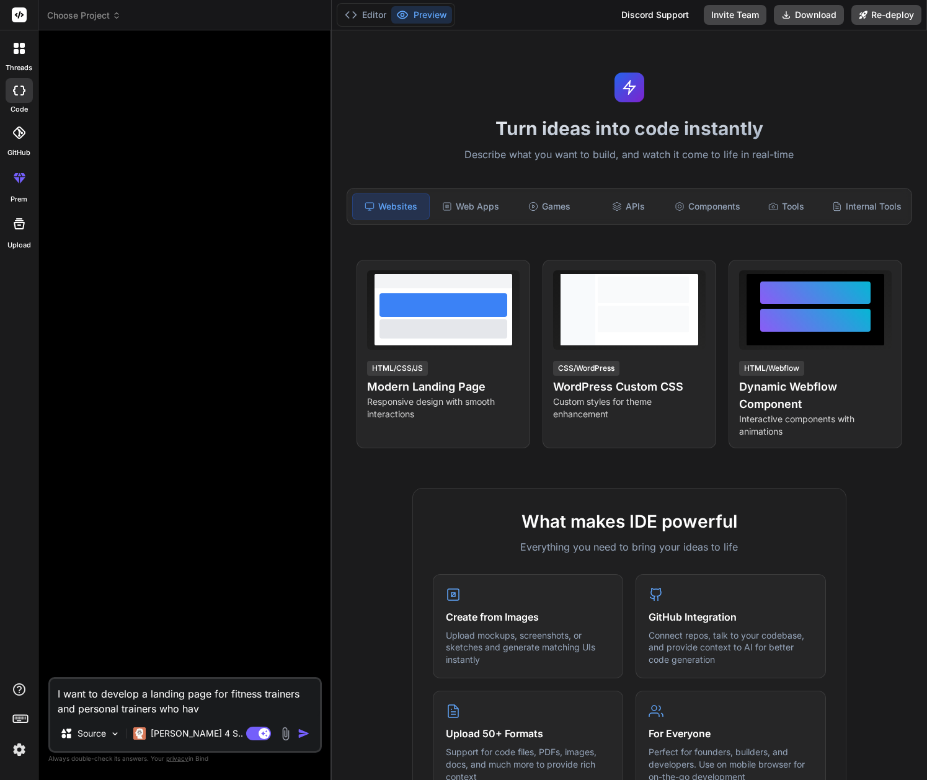
type textarea "I want to develop a landing page for fitness trainers and personal trainers who…"
type textarea "x"
type textarea "I want to develop a landing page for fitness trainers and personal trainers who…"
type textarea "x"
type textarea "I want to develop a landing page for fitness trainers and personal trainers who…"
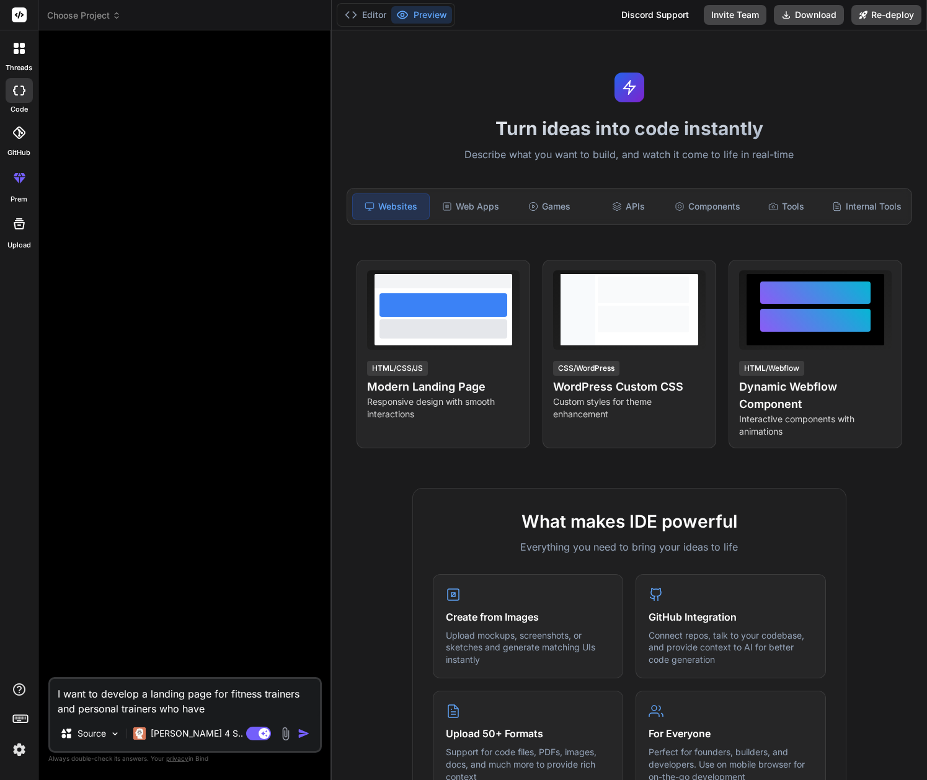
type textarea "x"
type textarea "I want to develop a landing page for fitness trainers and personal trainers who…"
type textarea "x"
type textarea "I want to develop a landing page for fitness trainers and personal trainers who…"
type textarea "x"
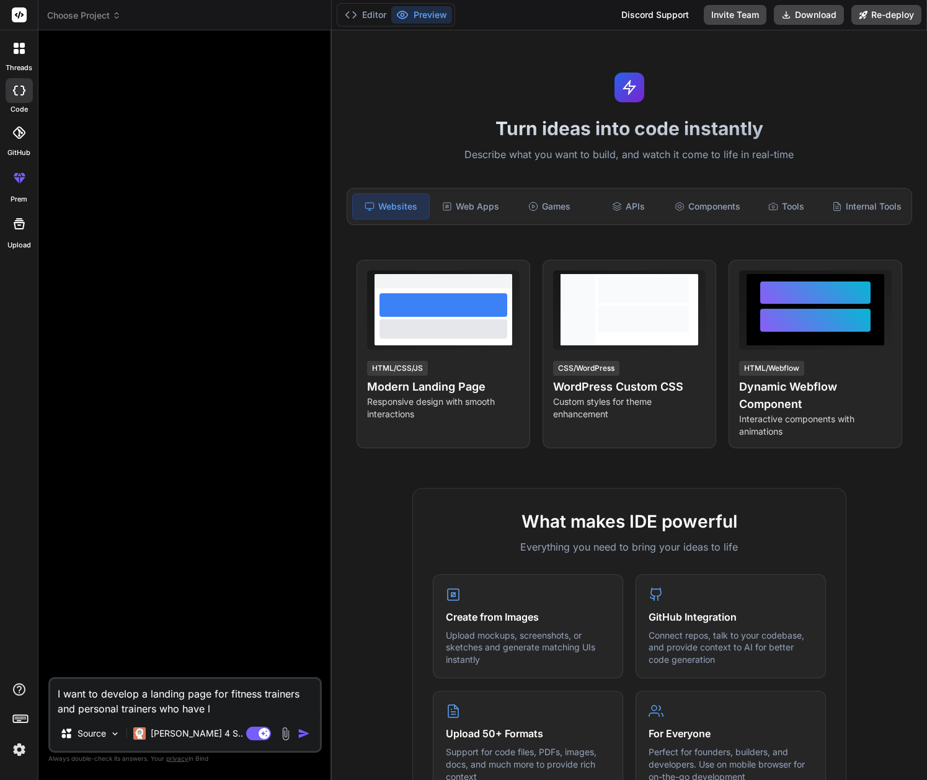
type textarea "I want to develop a landing page for fitness trainers and personal trainers who…"
type textarea "x"
type textarea "I want to develop a landing page for fitness trainers and personal trainers who…"
type textarea "x"
type textarea "I want to develop a landing page for fitness trainers and personal trainers who…"
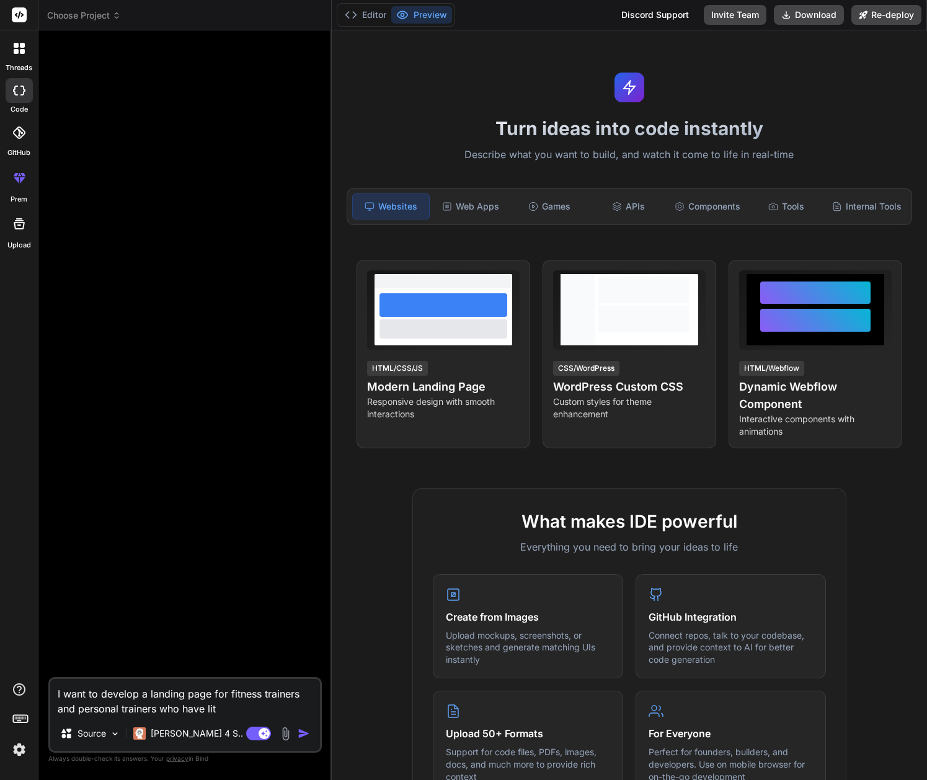
type textarea "x"
type textarea "I want to develop a landing page for fitness trainers and personal trainers who…"
type textarea "x"
type textarea "I want to develop a landing page for fitness trainers and personal trainers who…"
type textarea "x"
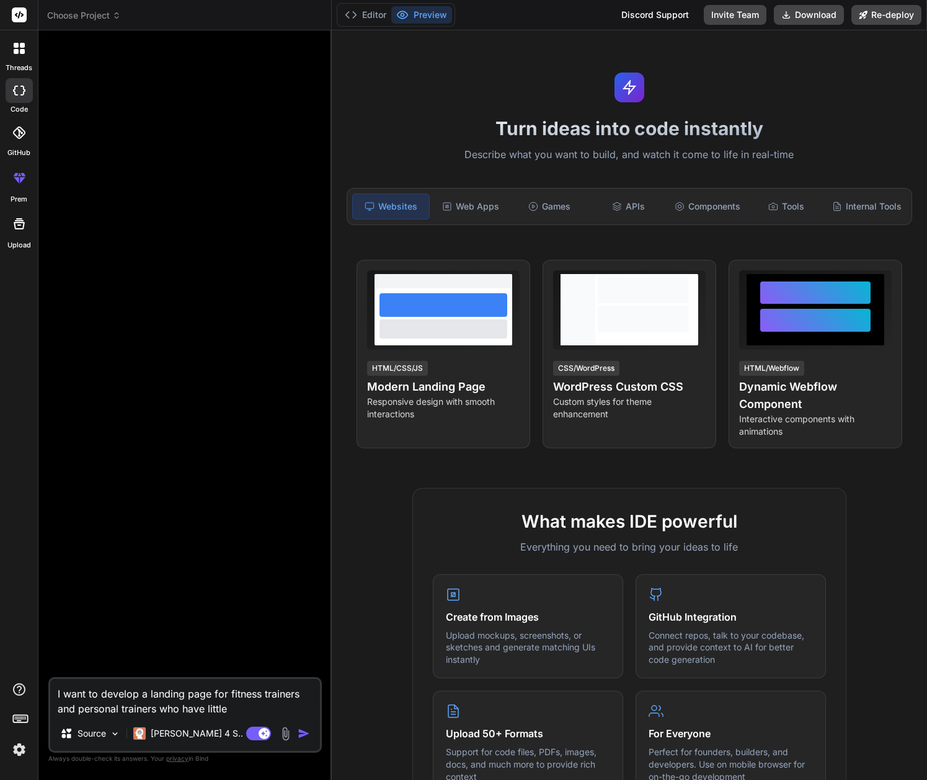
type textarea "I want to develop a landing page for fitness trainers and personal trainers who…"
type textarea "x"
type textarea "I want to develop a landing page for fitness trainers and personal trainers who…"
type textarea "x"
type textarea "I want to develop a landing page for fitness trainers and personal trainers who…"
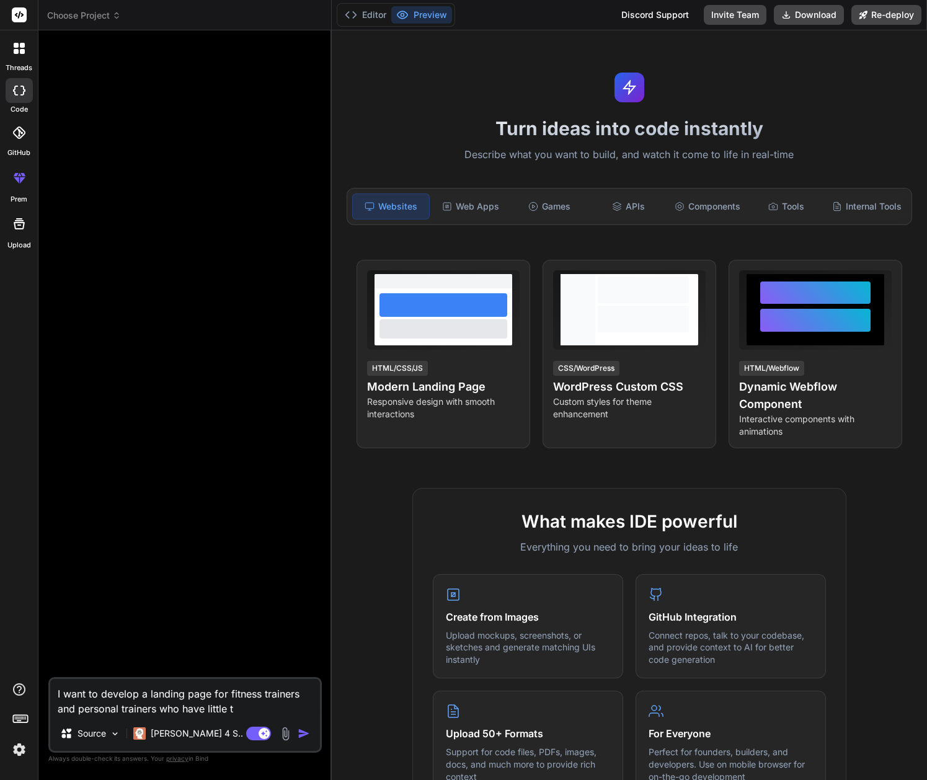
type textarea "x"
type textarea "I want to develop a landing page for fitness trainers and personal trainers who…"
type textarea "x"
type textarea "I want to develop a landing page for fitness trainers and personal trainers who…"
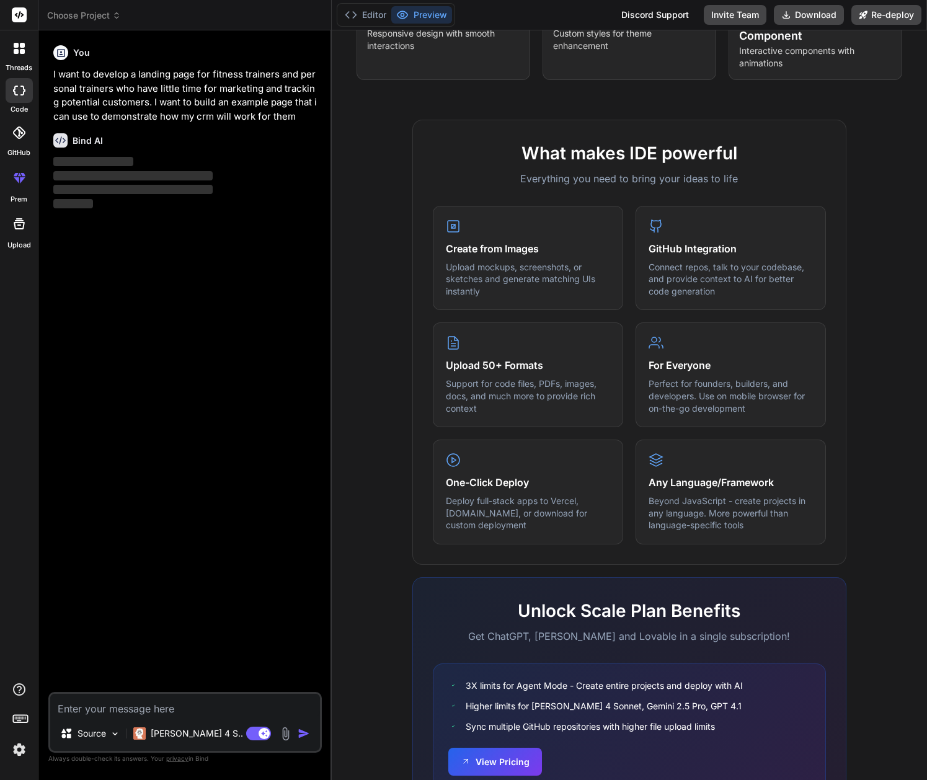
scroll to position [432, 0]
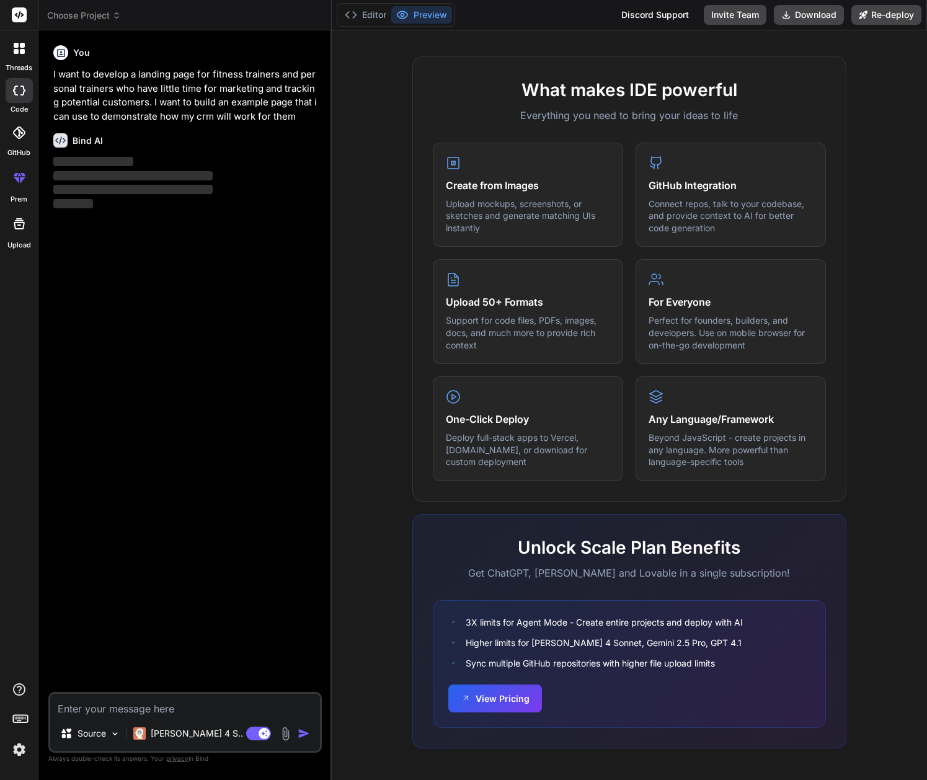
click at [103, 708] on textarea at bounding box center [185, 705] width 270 height 22
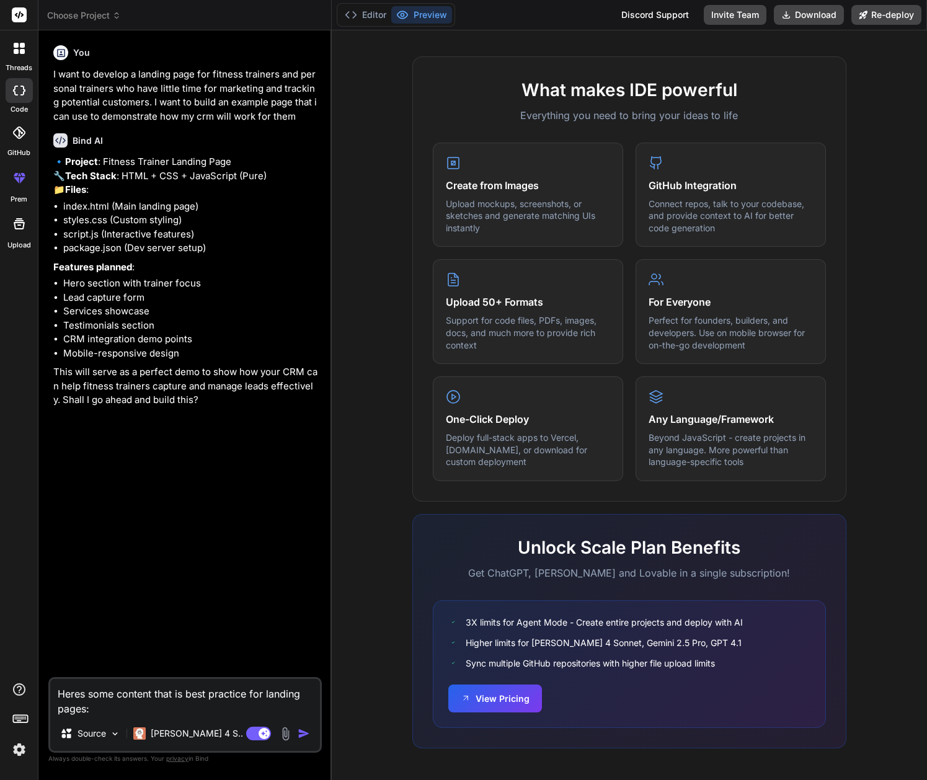
paste textarea "[URL][DOMAIN_NAME]"
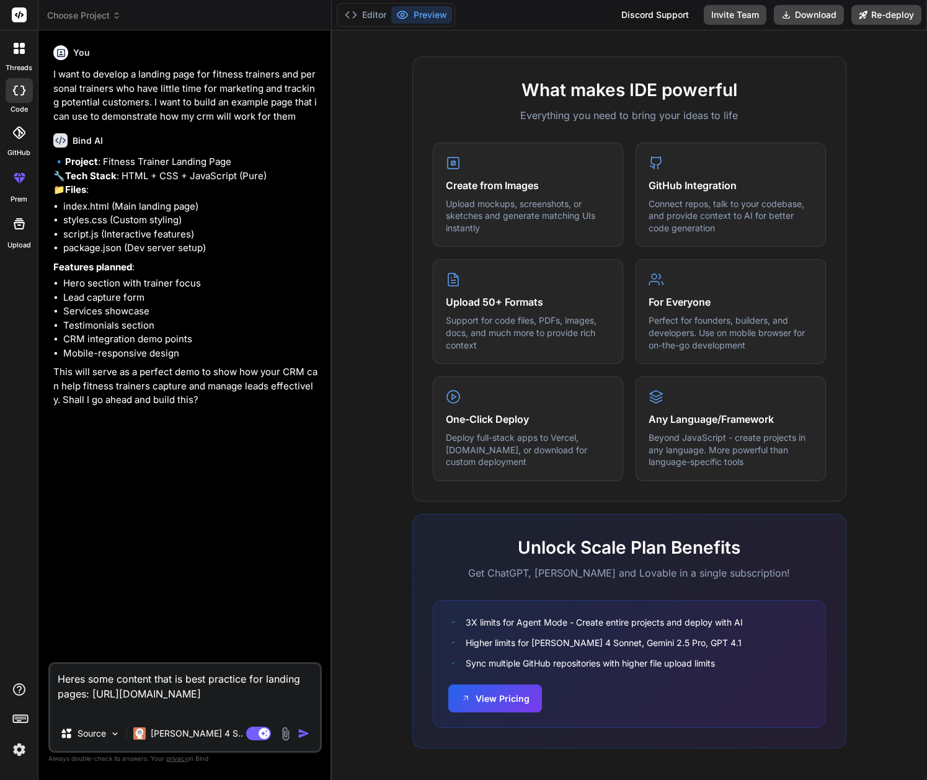
drag, startPoint x: 153, startPoint y: 704, endPoint x: 48, endPoint y: 677, distance: 108.3
click at [48, 677] on div "Heres some content that is best practice for landing pages: [URL][DOMAIN_NAME] …" at bounding box center [185, 707] width 274 height 91
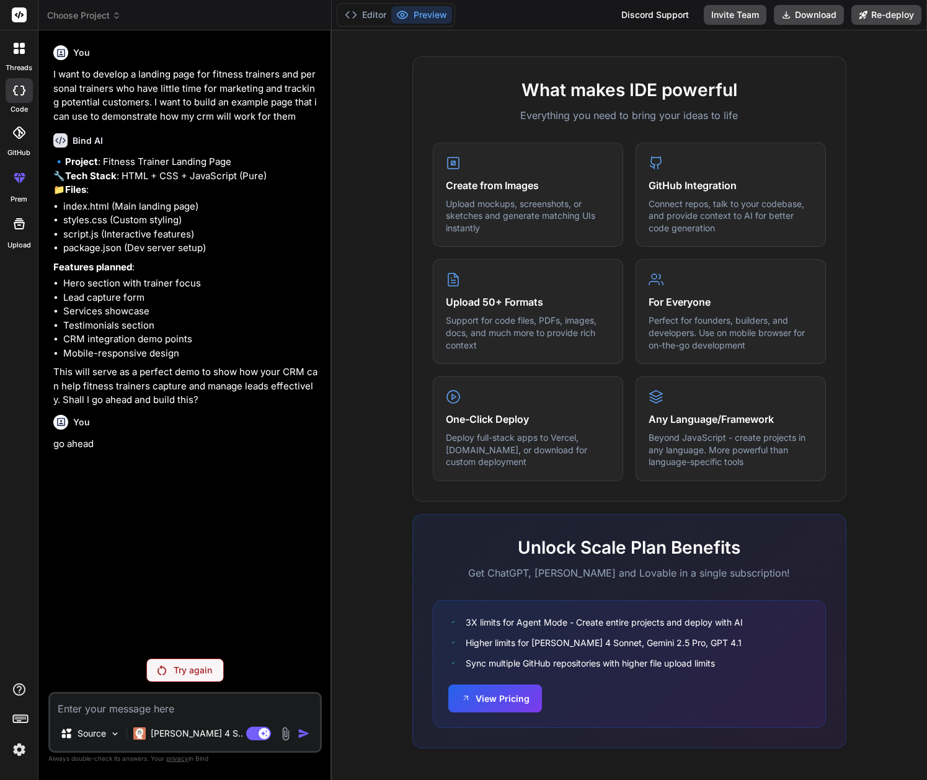
click at [188, 671] on p "Try again" at bounding box center [193, 670] width 38 height 12
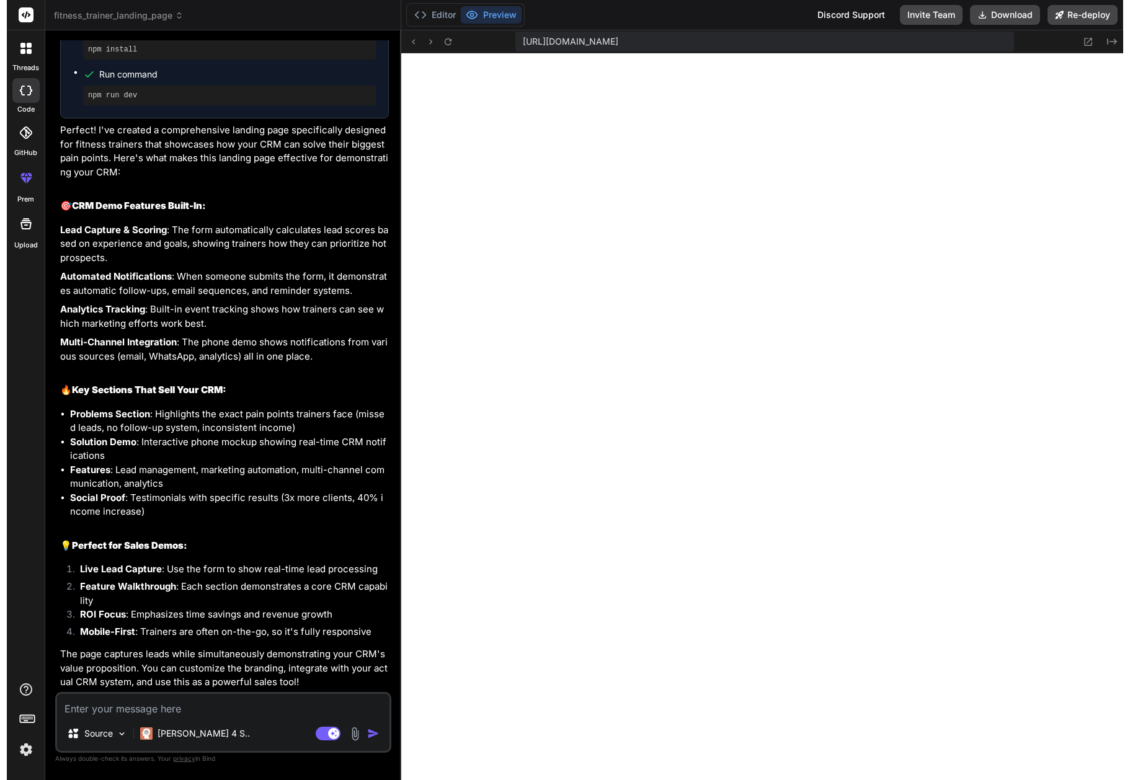
scroll to position [610, 0]
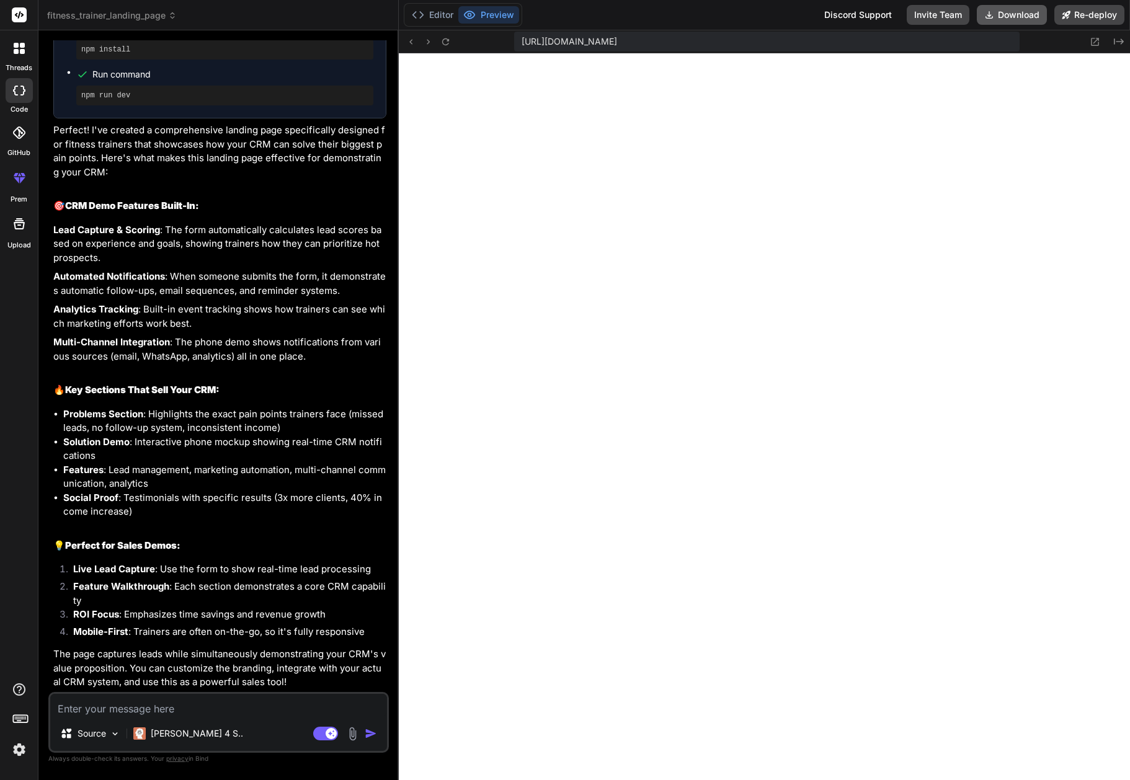
click at [927, 16] on button "Download" at bounding box center [1012, 15] width 70 height 20
